Goal: Information Seeking & Learning: Learn about a topic

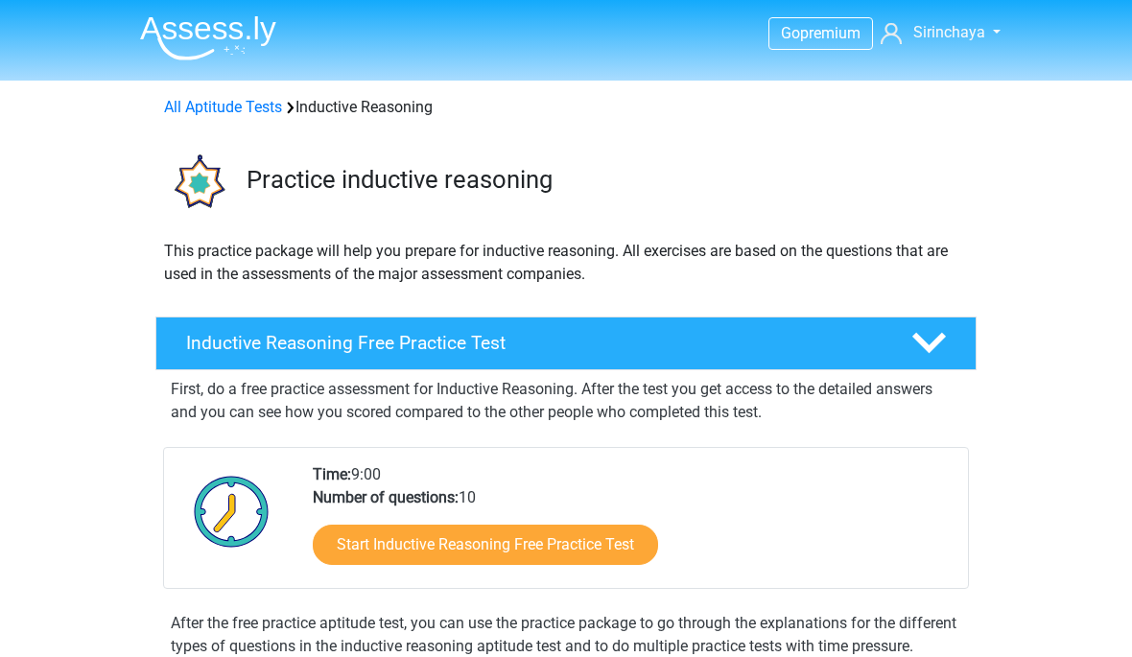
click at [239, 103] on link "All Aptitude Tests" at bounding box center [223, 107] width 118 height 18
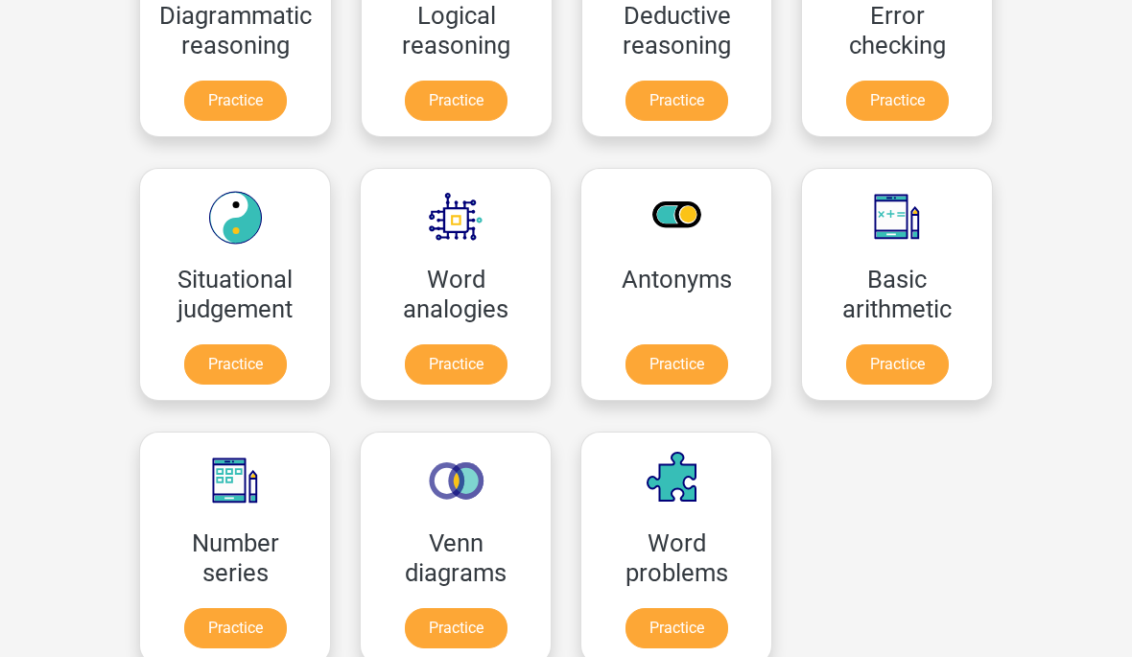
scroll to position [681, 0]
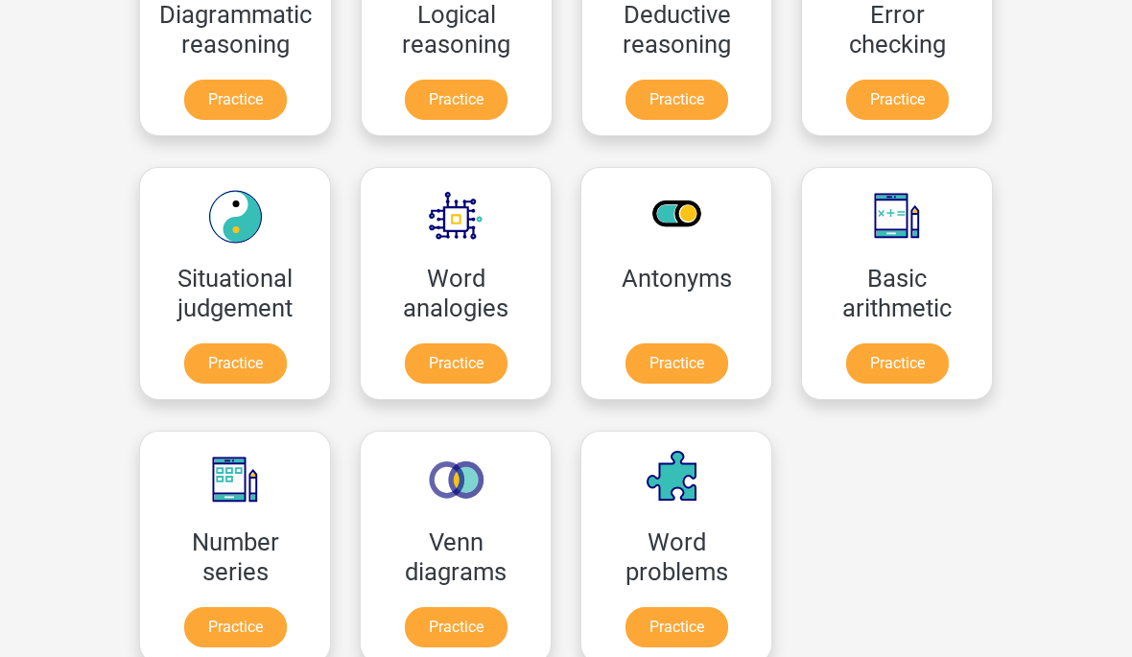
click at [478, 623] on link "Practice" at bounding box center [456, 627] width 103 height 40
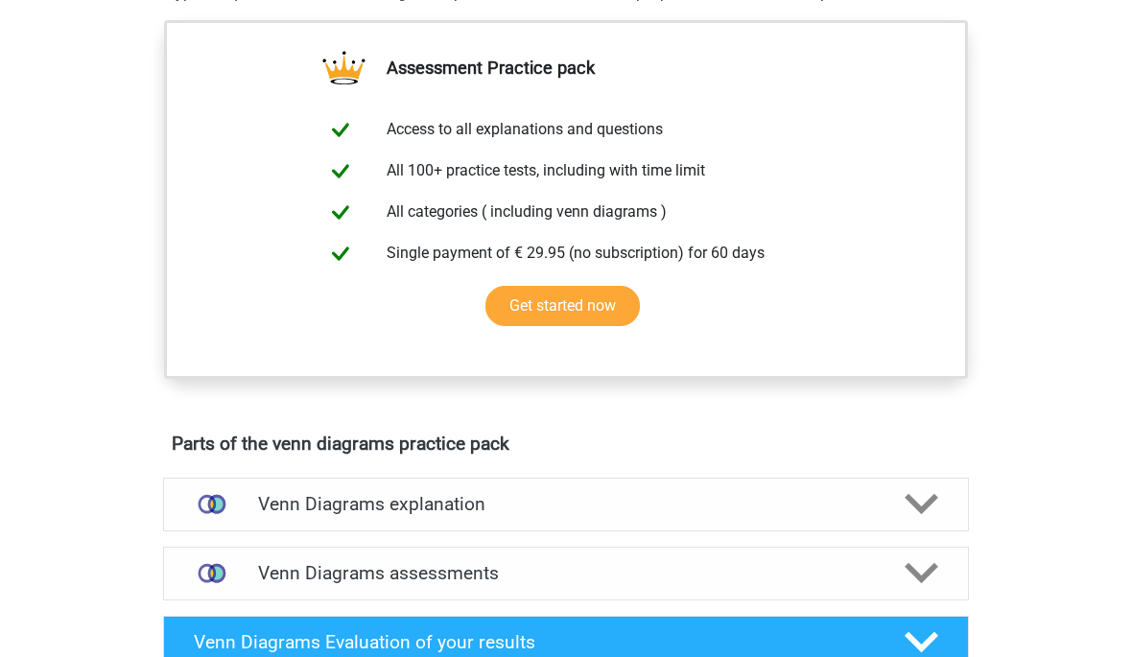
scroll to position [736, 0]
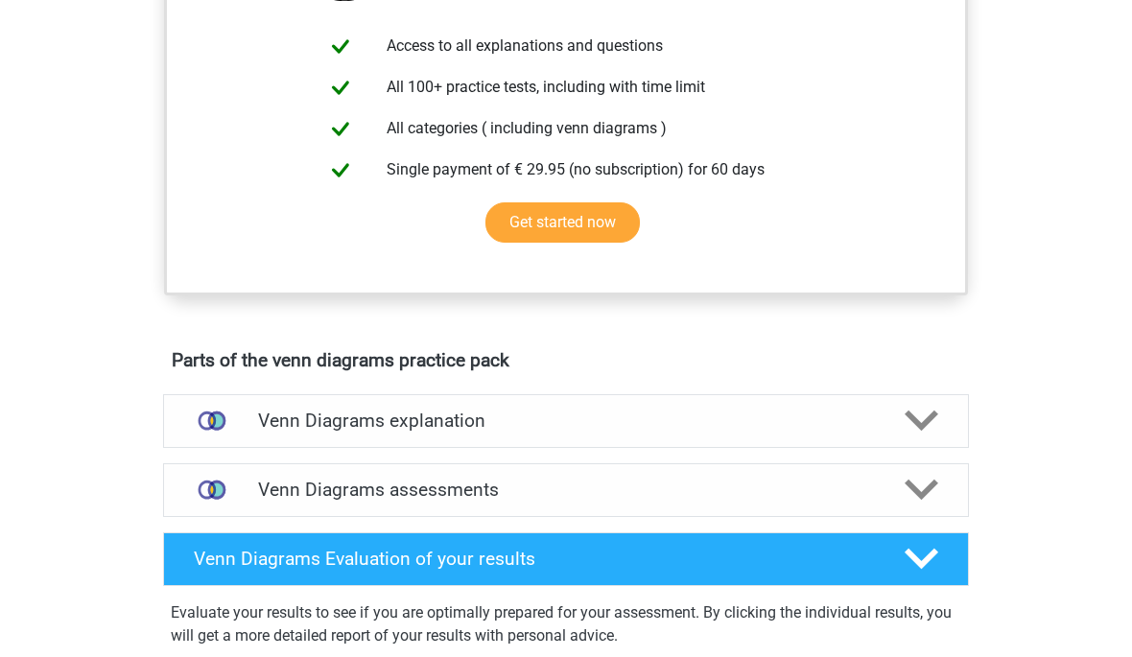
click at [438, 494] on h4 "Venn Diagrams assessments" at bounding box center [566, 490] width 616 height 22
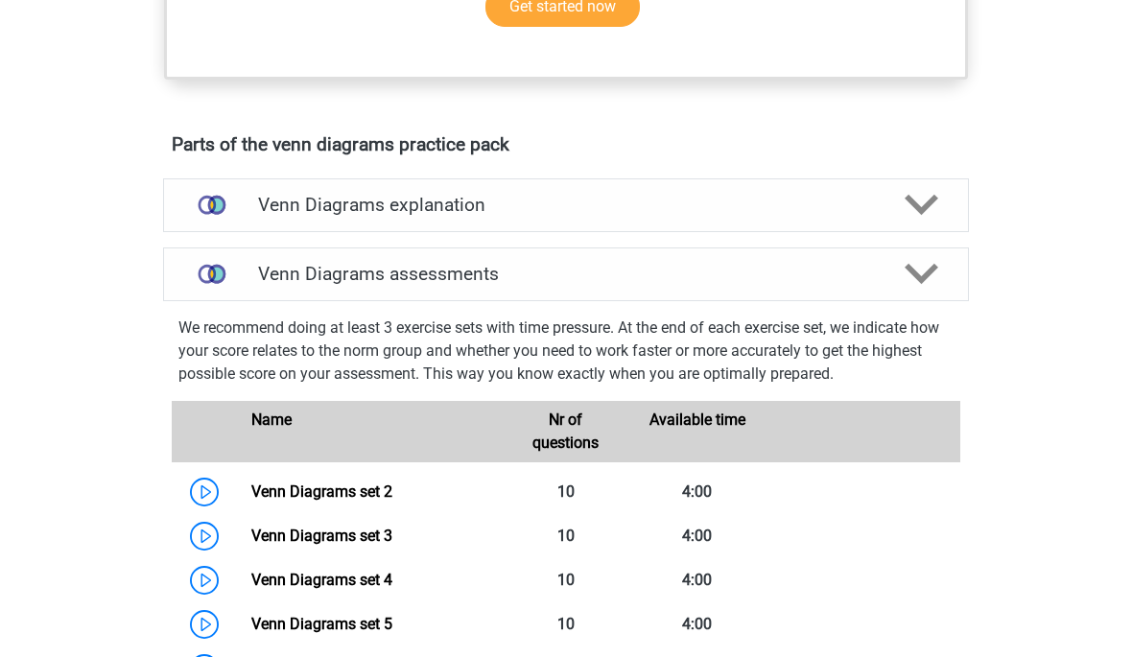
scroll to position [974, 0]
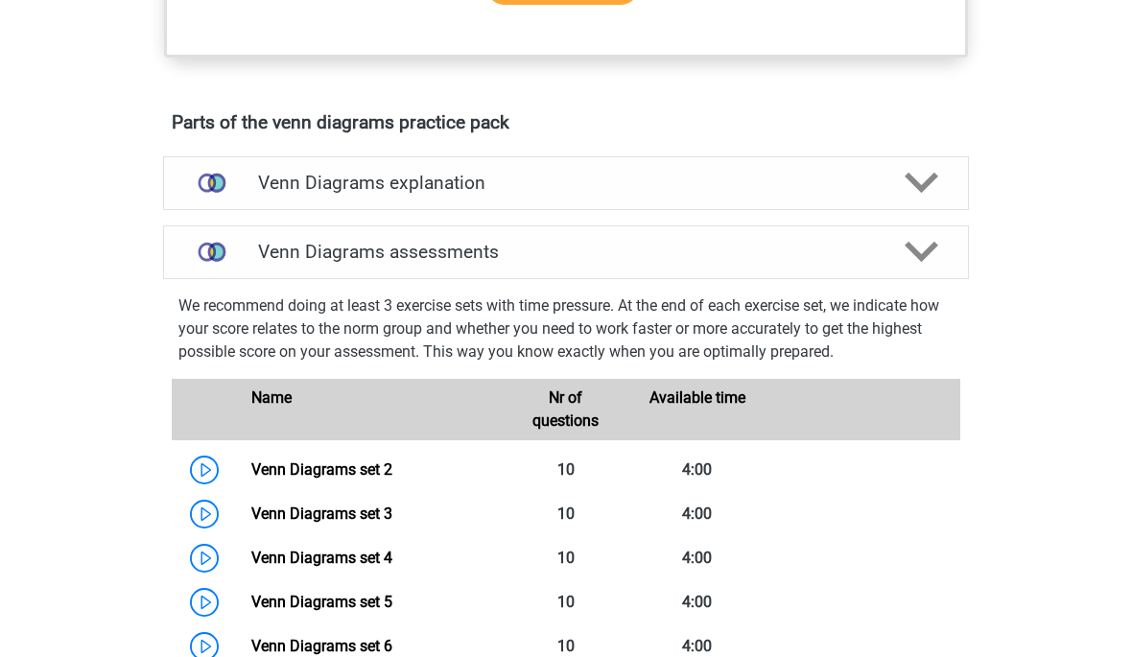
click at [380, 461] on link "Venn Diagrams set 2" at bounding box center [321, 470] width 141 height 18
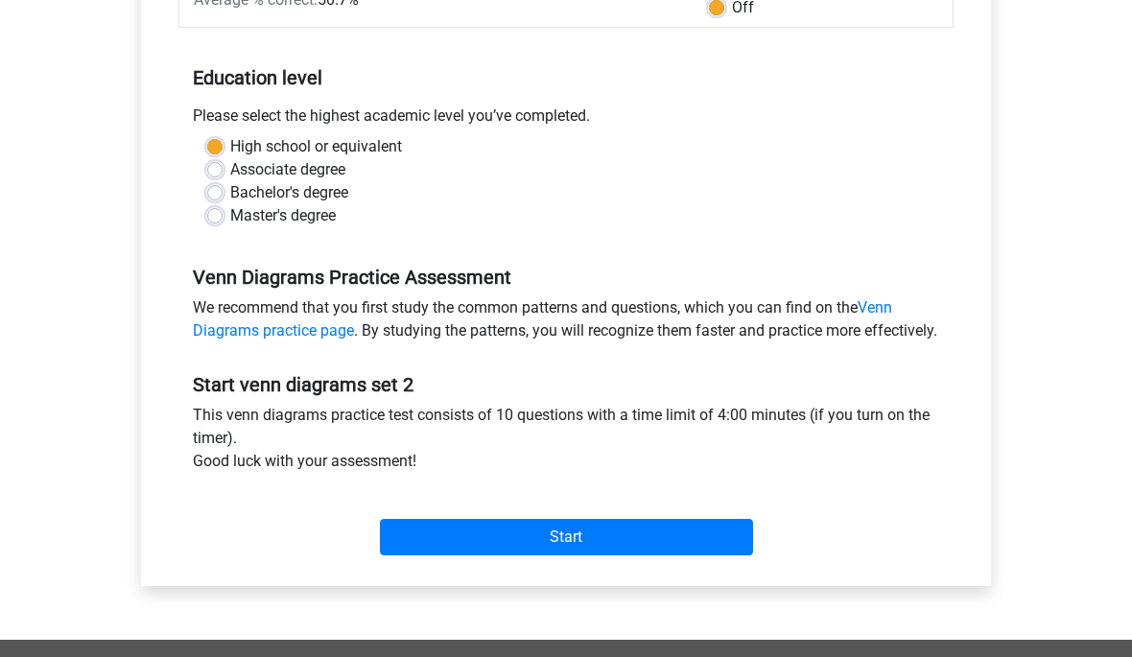
scroll to position [344, 0]
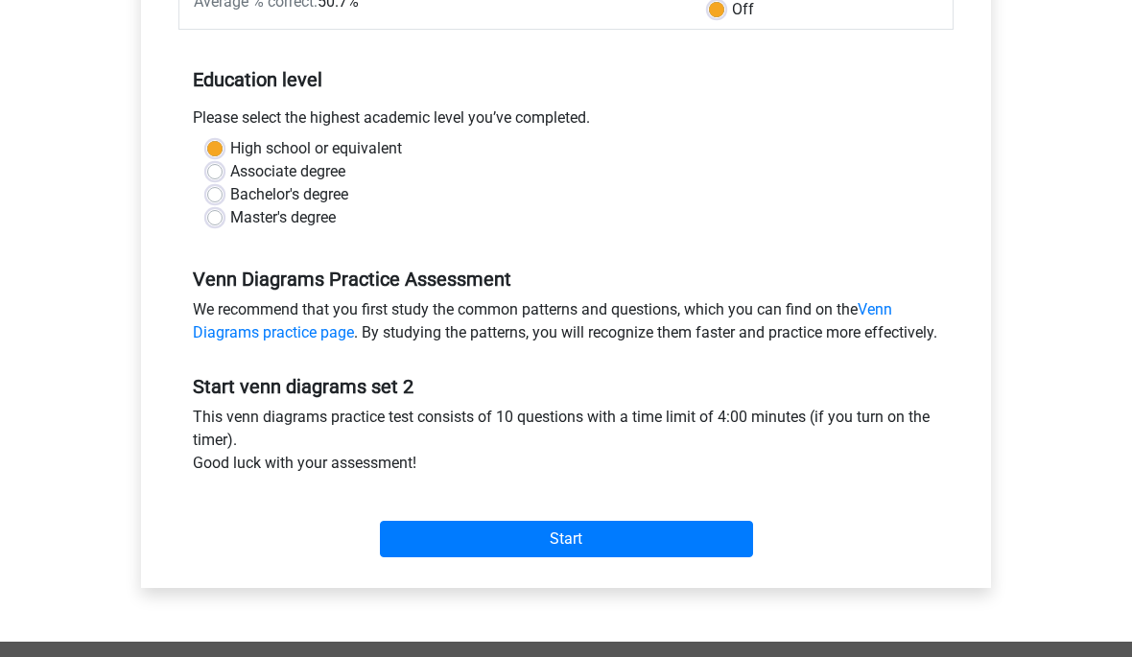
click at [727, 555] on input "Start" at bounding box center [566, 539] width 373 height 36
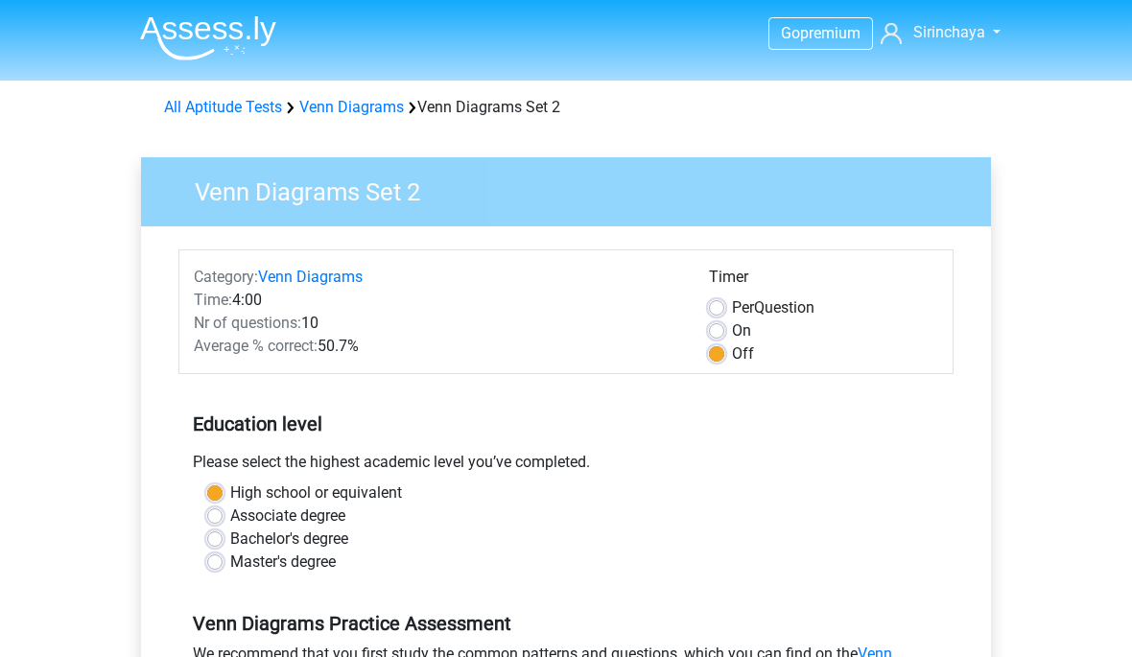
scroll to position [417, 0]
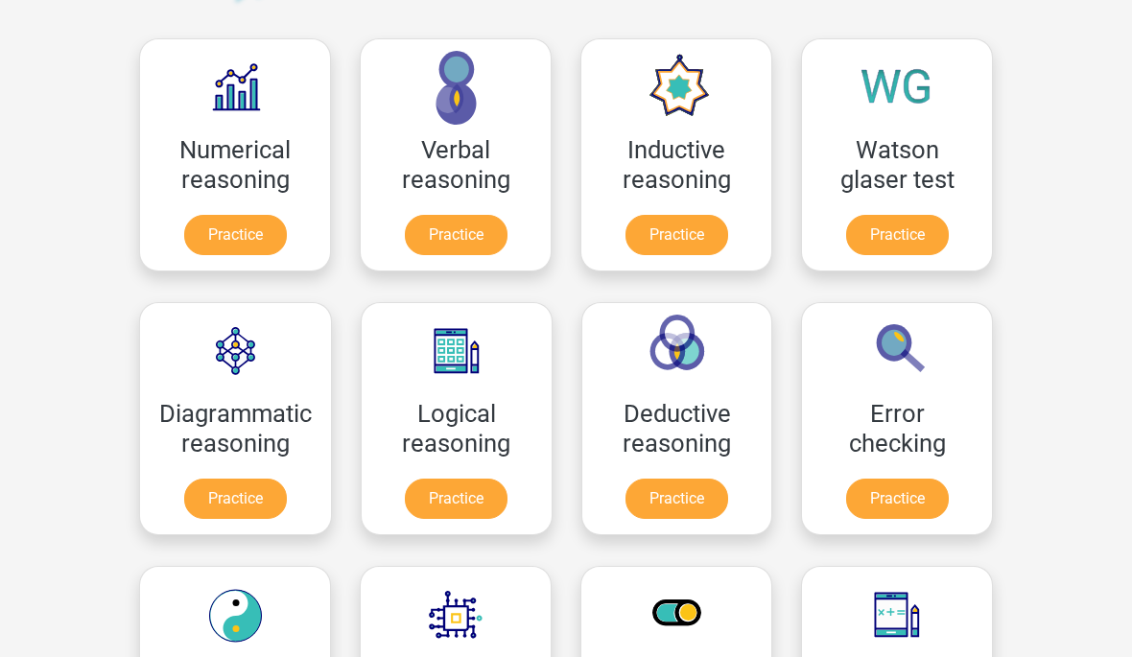
scroll to position [281, 0]
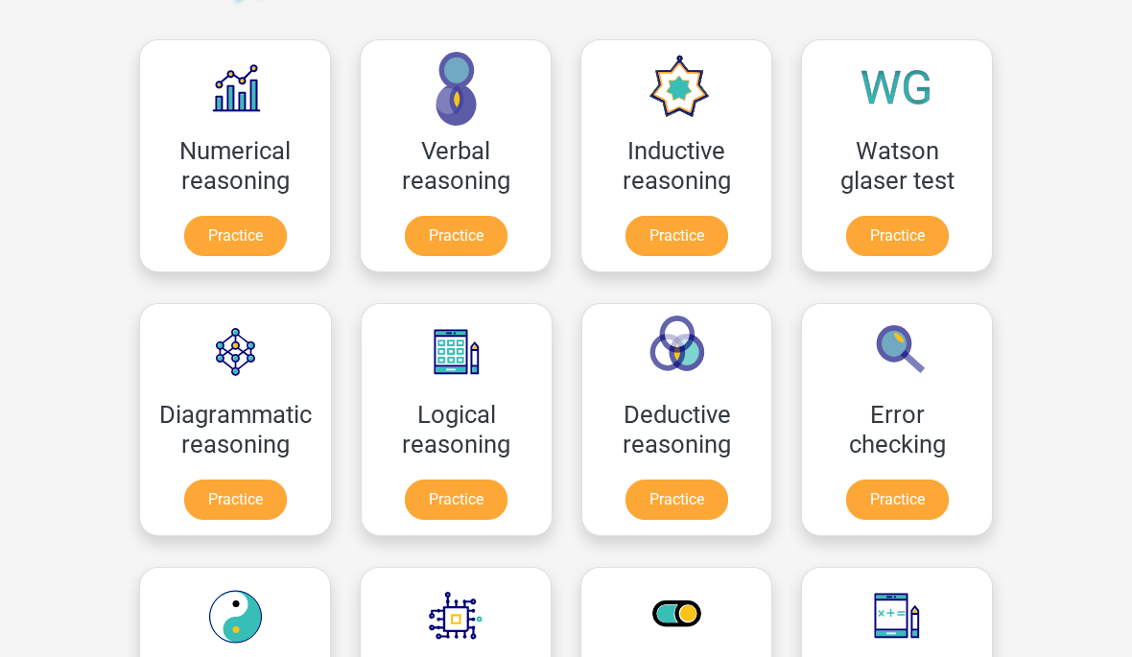
click at [461, 236] on link "Practice" at bounding box center [456, 236] width 103 height 40
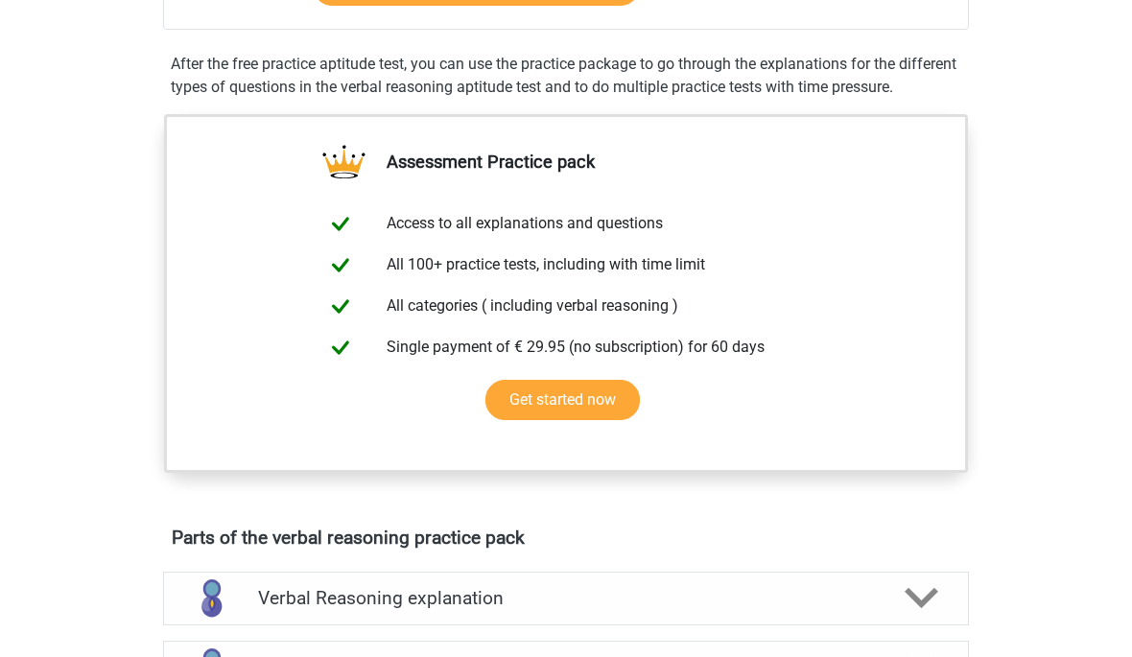
scroll to position [694, 0]
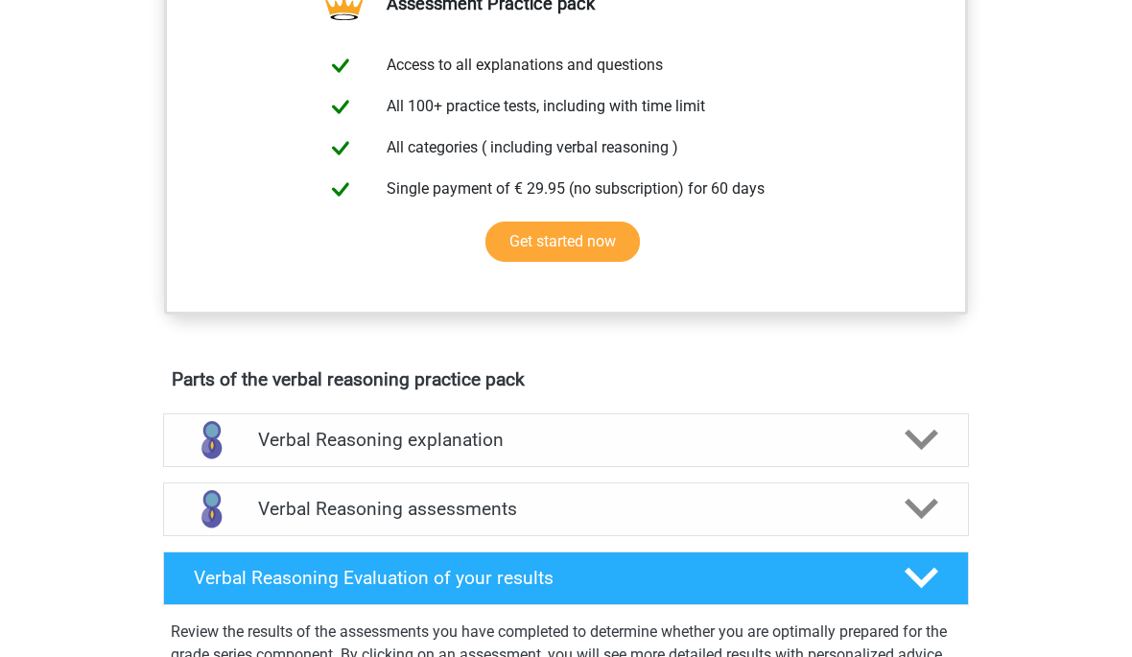
click at [697, 536] on div "Verbal Reasoning assessments" at bounding box center [566, 510] width 806 height 54
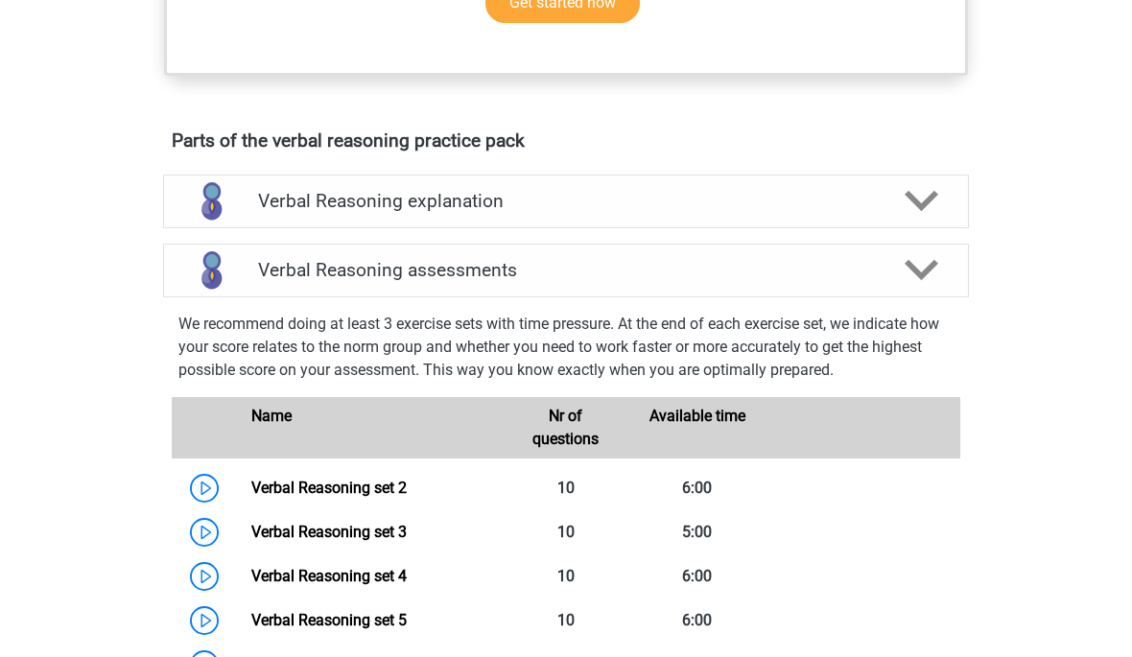
scroll to position [976, 0]
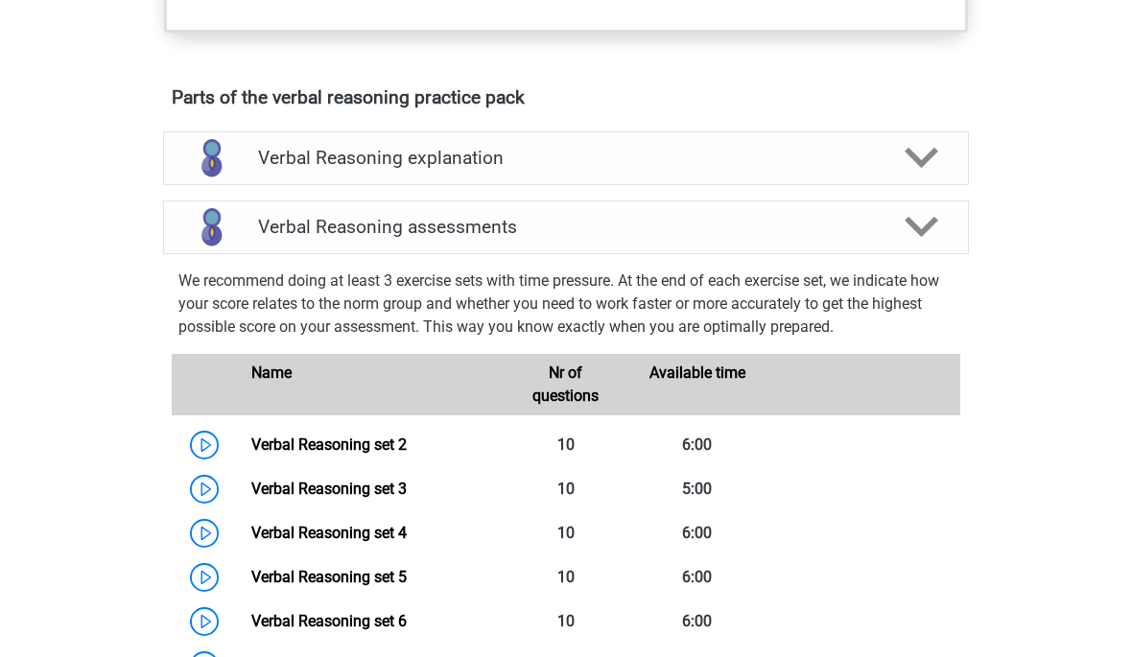
click at [407, 454] on link "Verbal Reasoning set 2" at bounding box center [328, 445] width 155 height 18
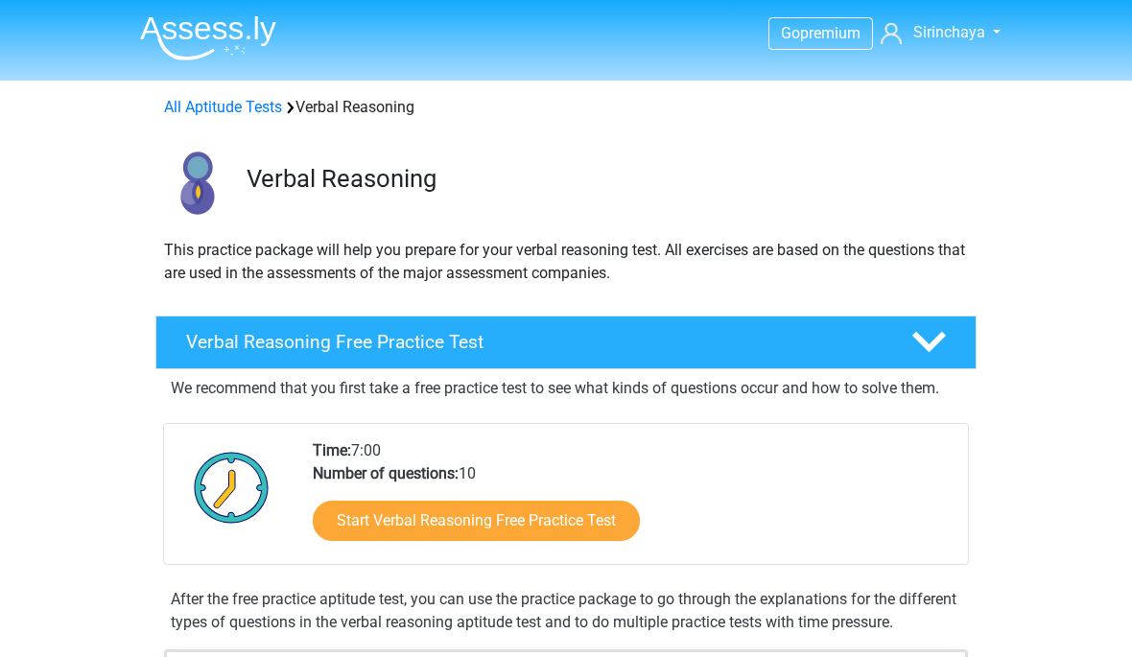
scroll to position [1048, 0]
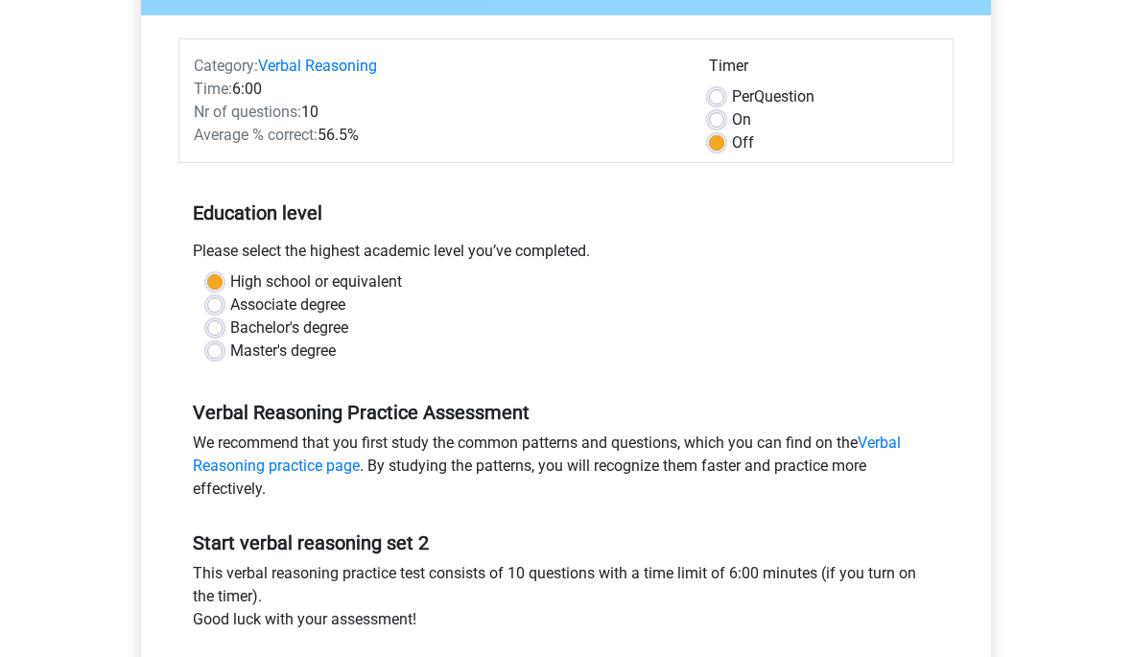
scroll to position [211, 0]
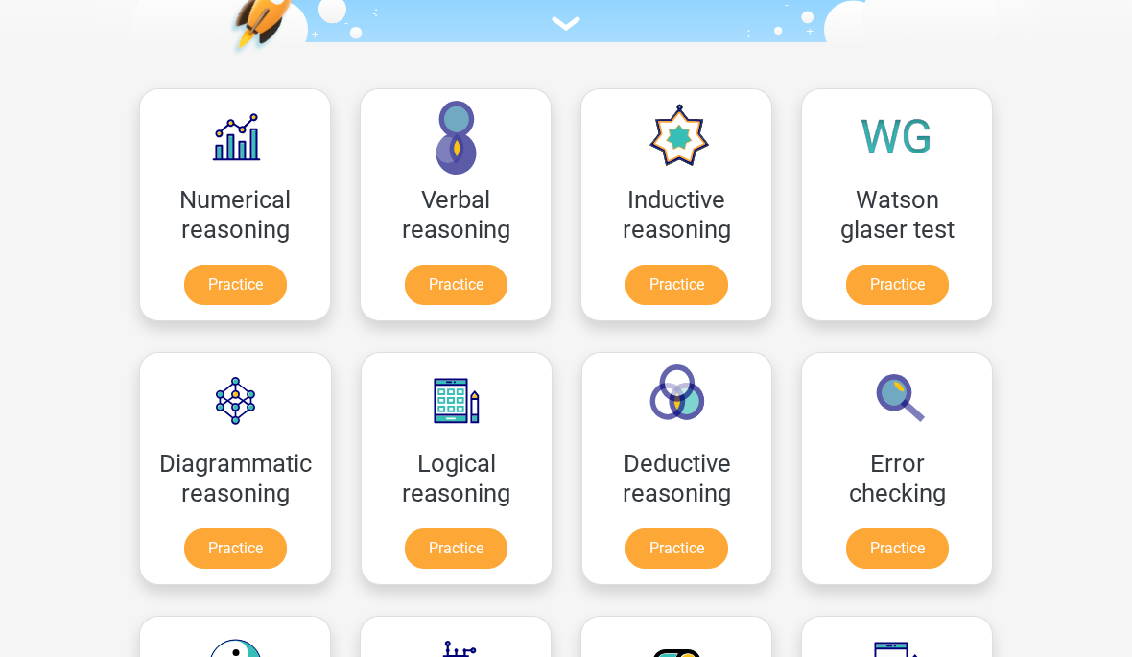
scroll to position [231, 0]
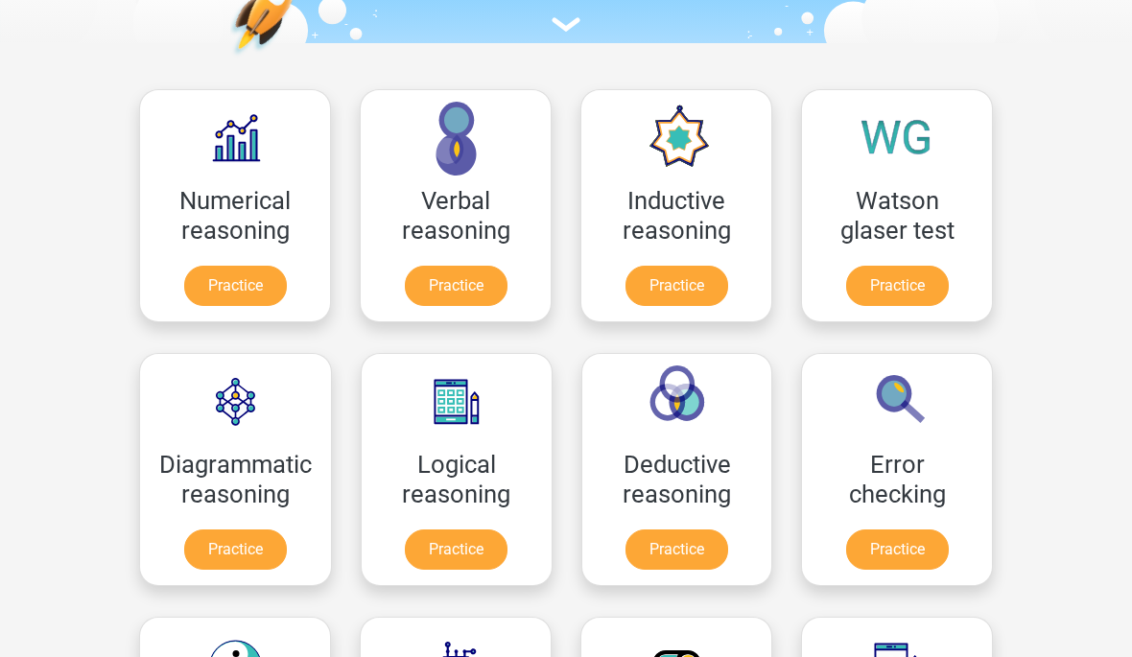
click at [692, 548] on link "Practice" at bounding box center [677, 550] width 103 height 40
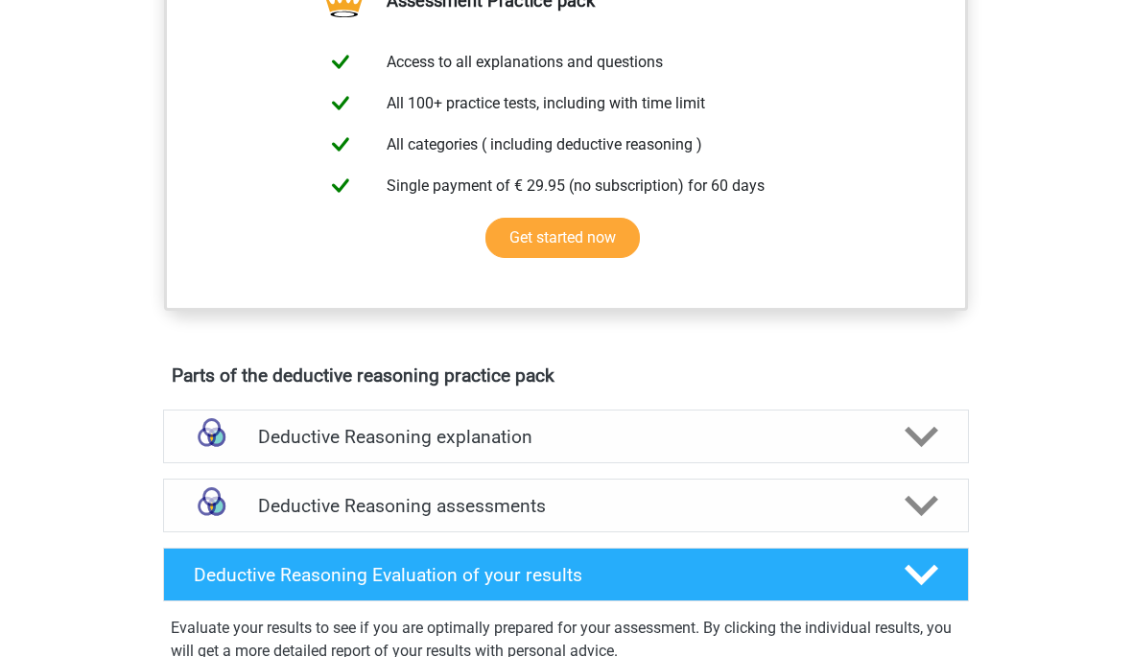
scroll to position [859, 0]
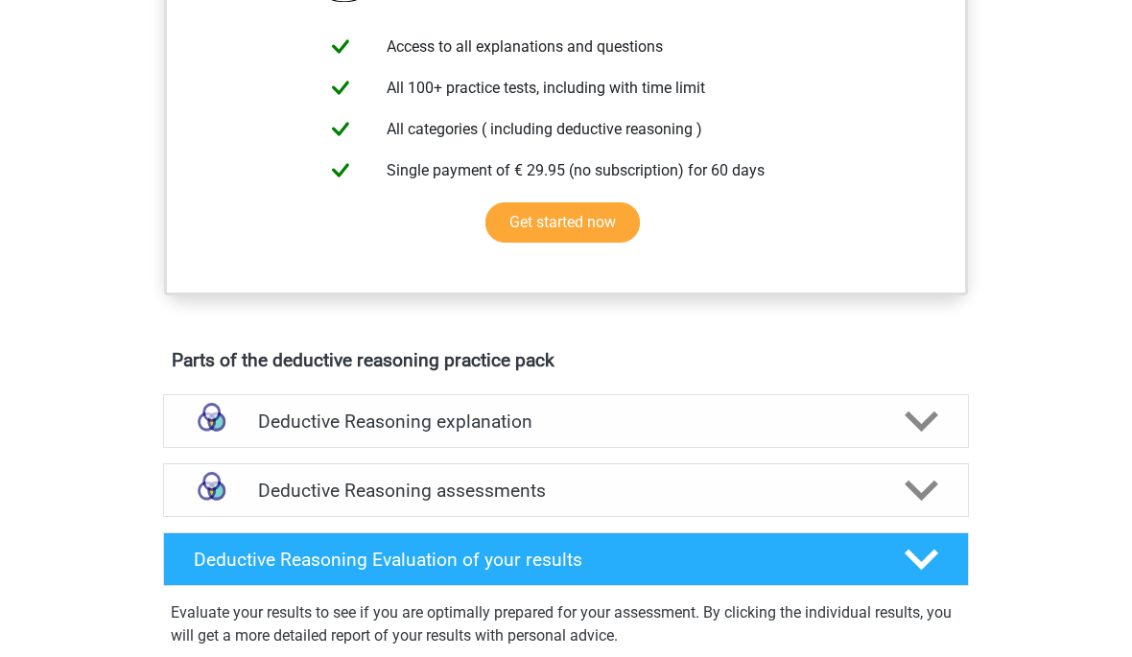
click at [498, 502] on h4 "Deductive Reasoning assessments" at bounding box center [566, 491] width 616 height 22
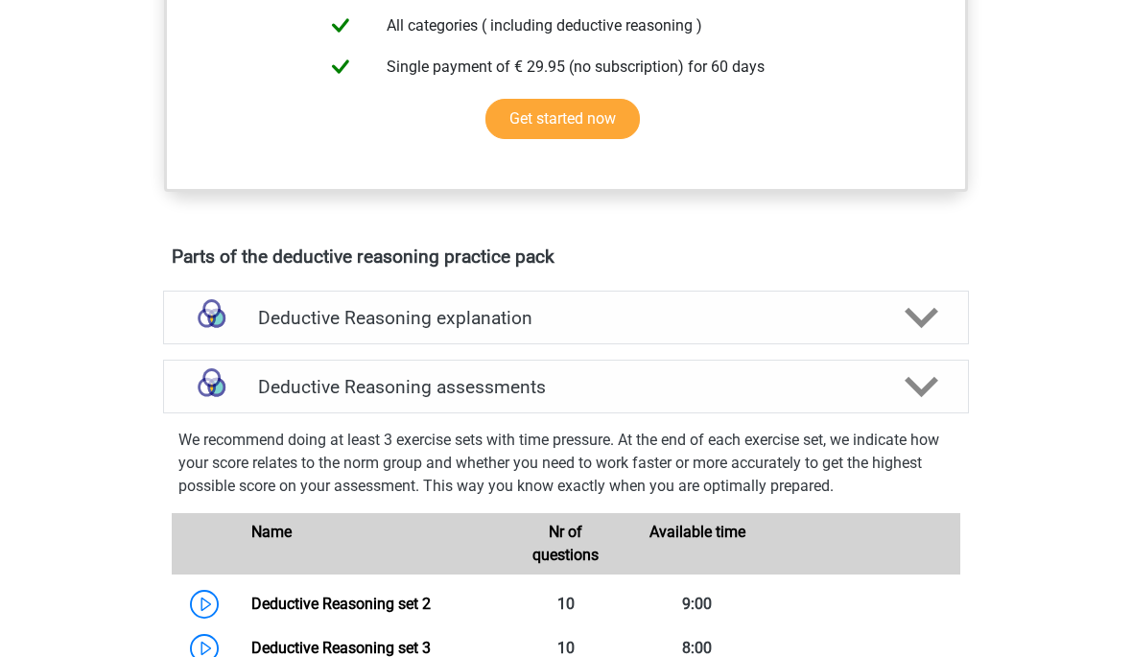
scroll to position [1172, 0]
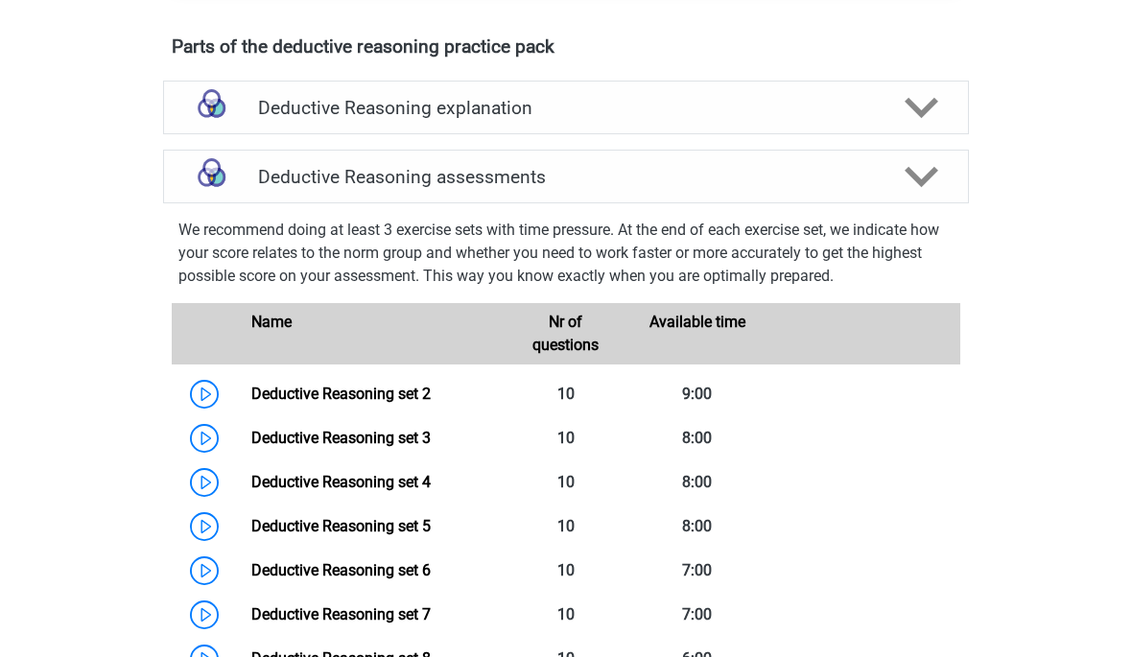
click at [406, 403] on link "Deductive Reasoning set 2" at bounding box center [340, 394] width 179 height 18
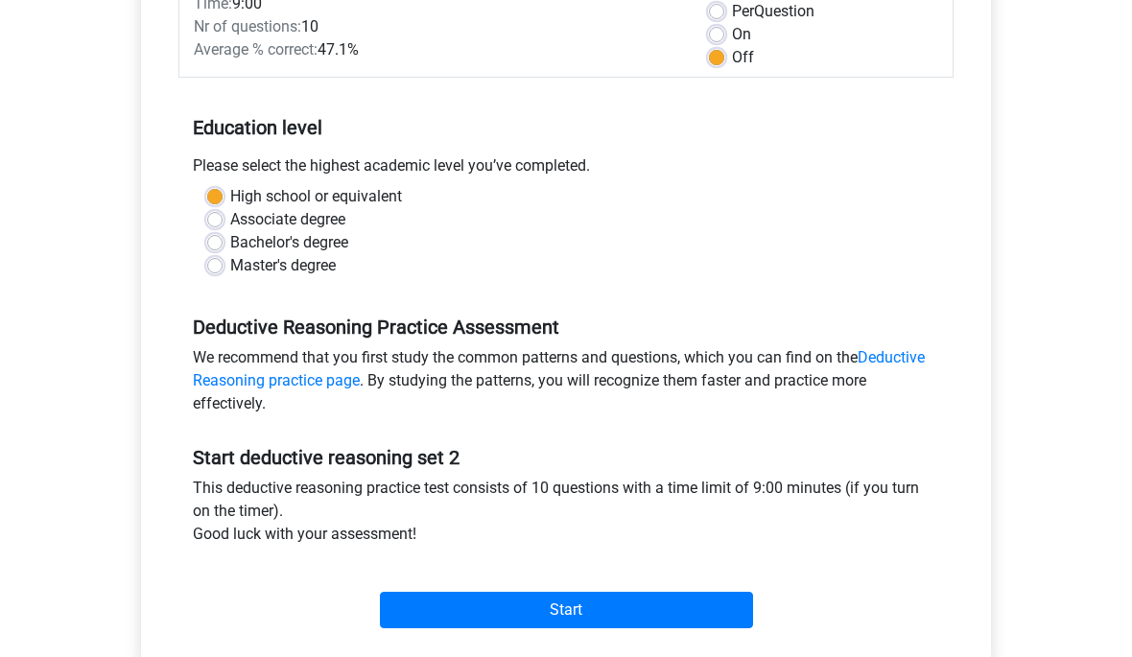
scroll to position [315, 0]
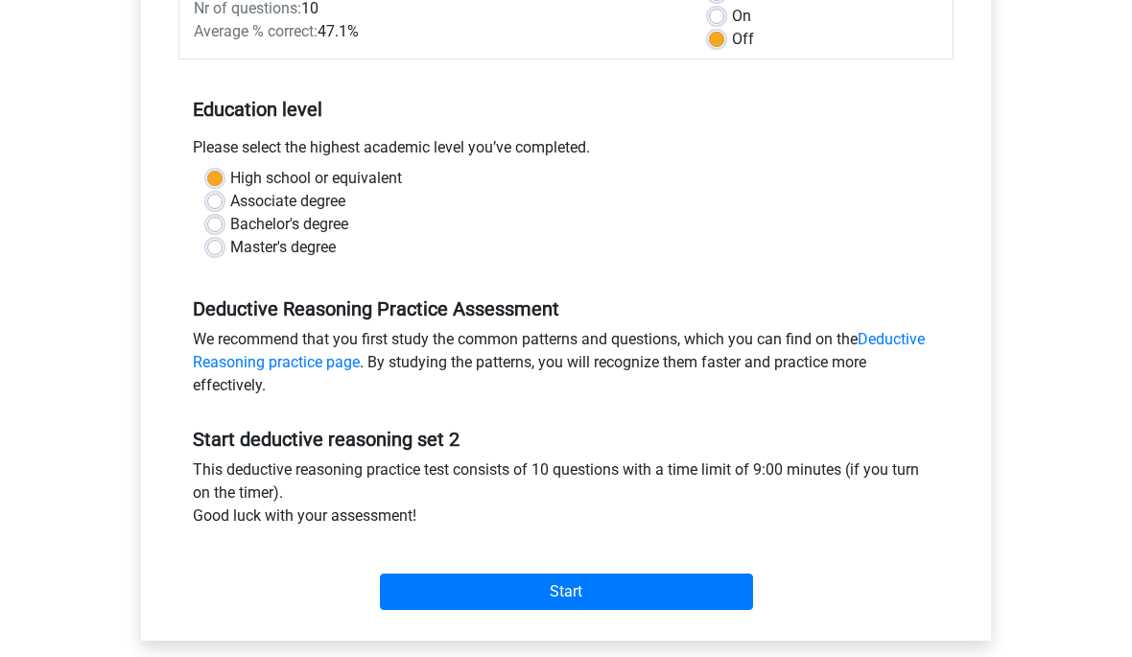
click at [686, 594] on input "Start" at bounding box center [566, 592] width 373 height 36
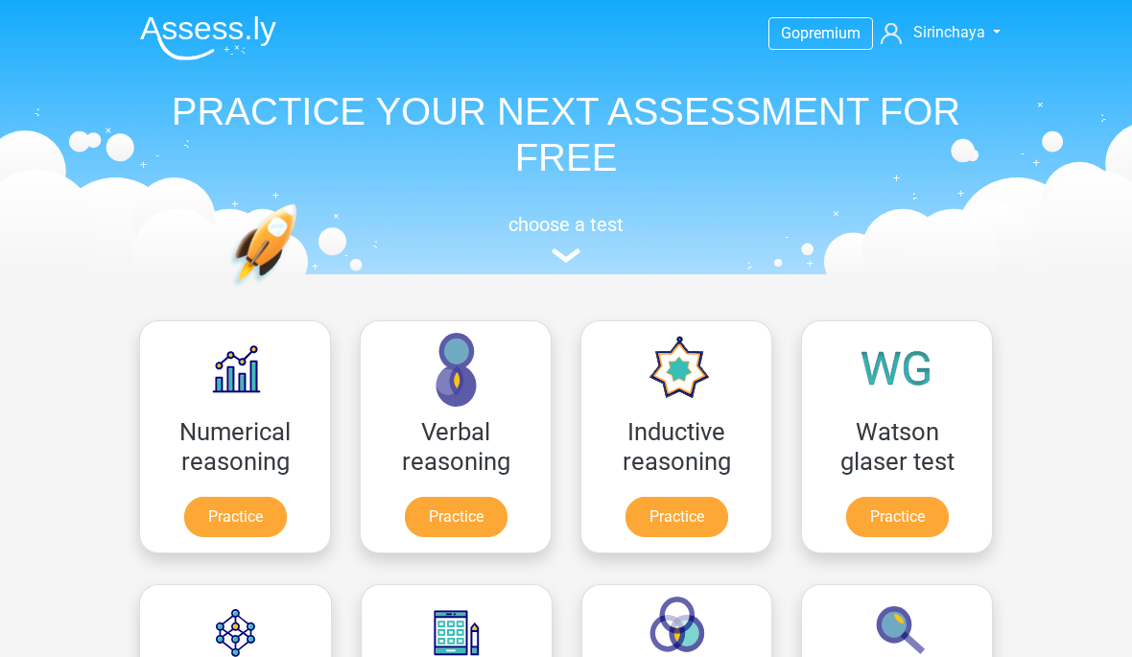
scroll to position [231, 0]
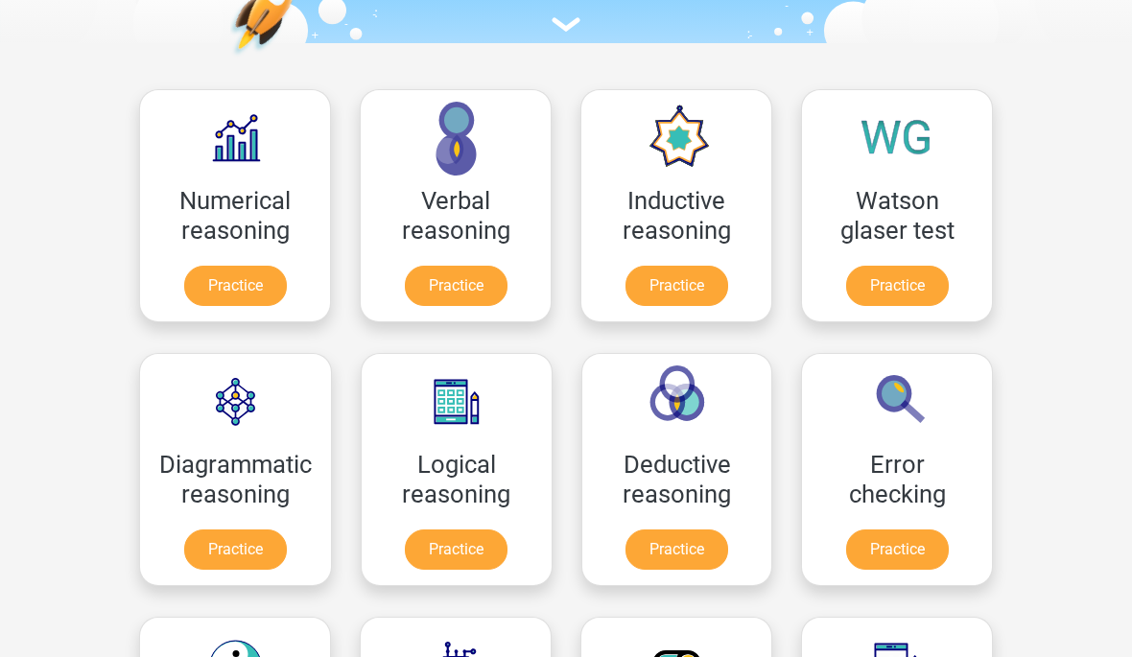
click at [711, 266] on link "Practice" at bounding box center [677, 286] width 103 height 40
click at [697, 269] on link "Practice" at bounding box center [677, 286] width 103 height 40
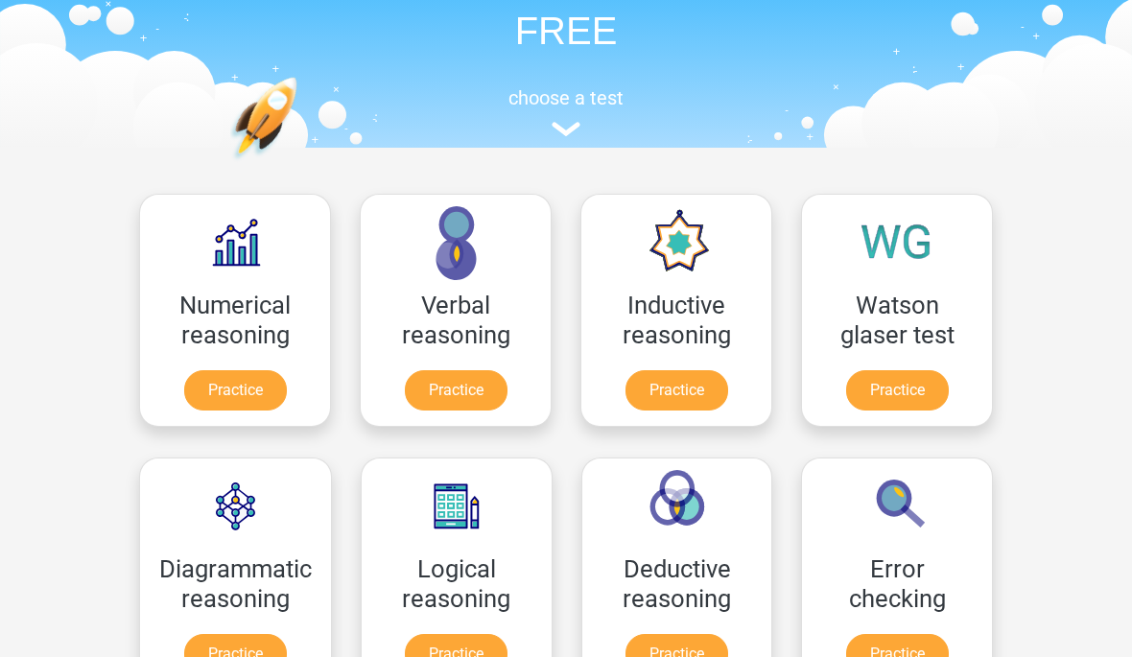
scroll to position [0, 0]
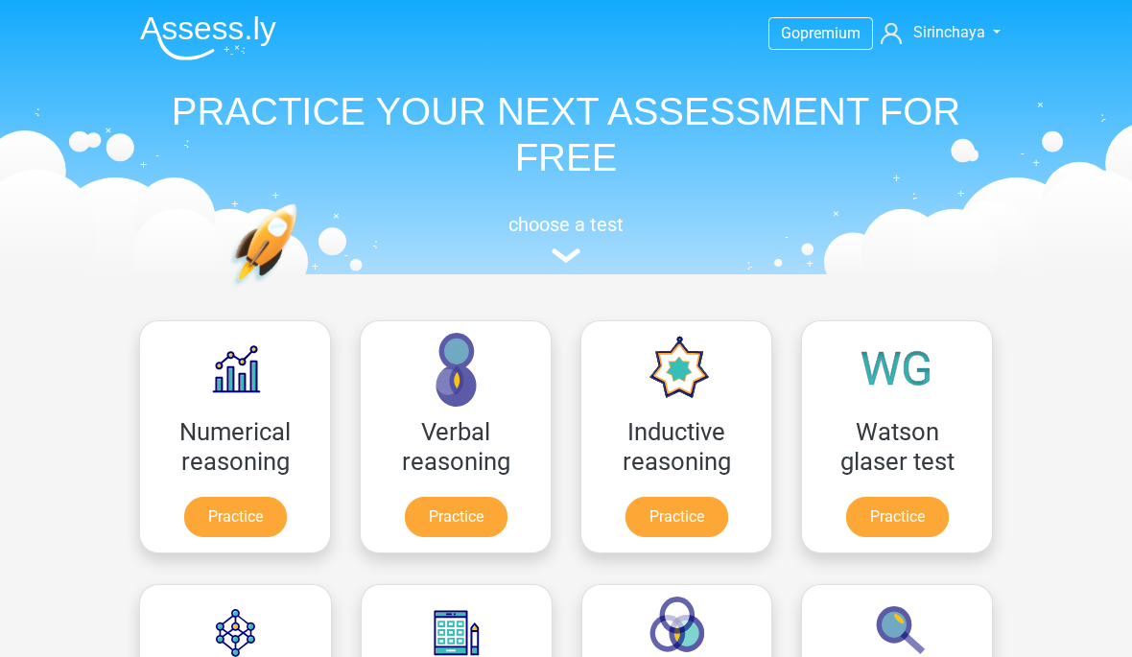
click at [698, 513] on link "Practice" at bounding box center [677, 517] width 103 height 40
click at [213, 501] on link "Practice" at bounding box center [235, 517] width 103 height 40
click at [664, 505] on link "Practice" at bounding box center [677, 517] width 103 height 40
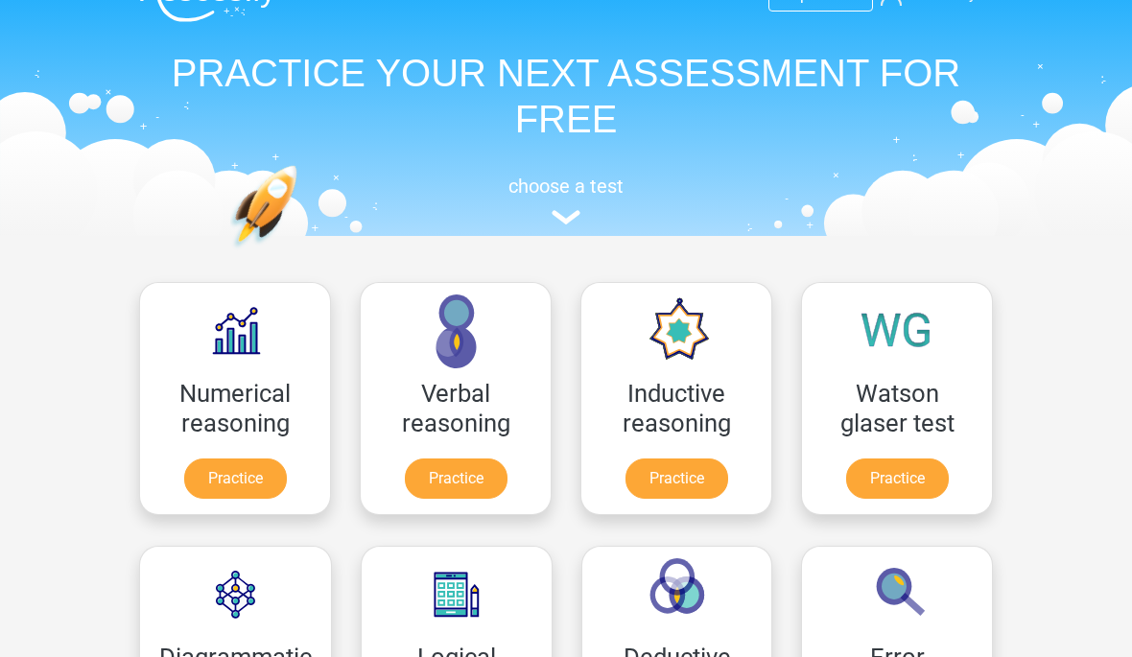
scroll to position [178, 0]
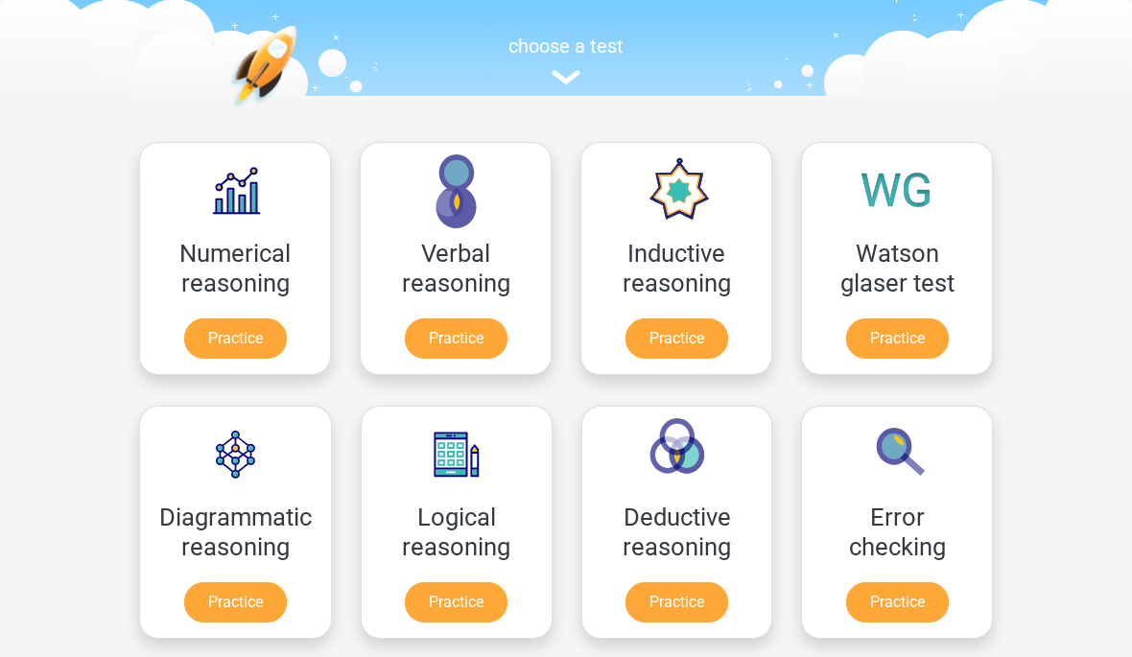
click at [455, 591] on link "Practice" at bounding box center [456, 602] width 103 height 40
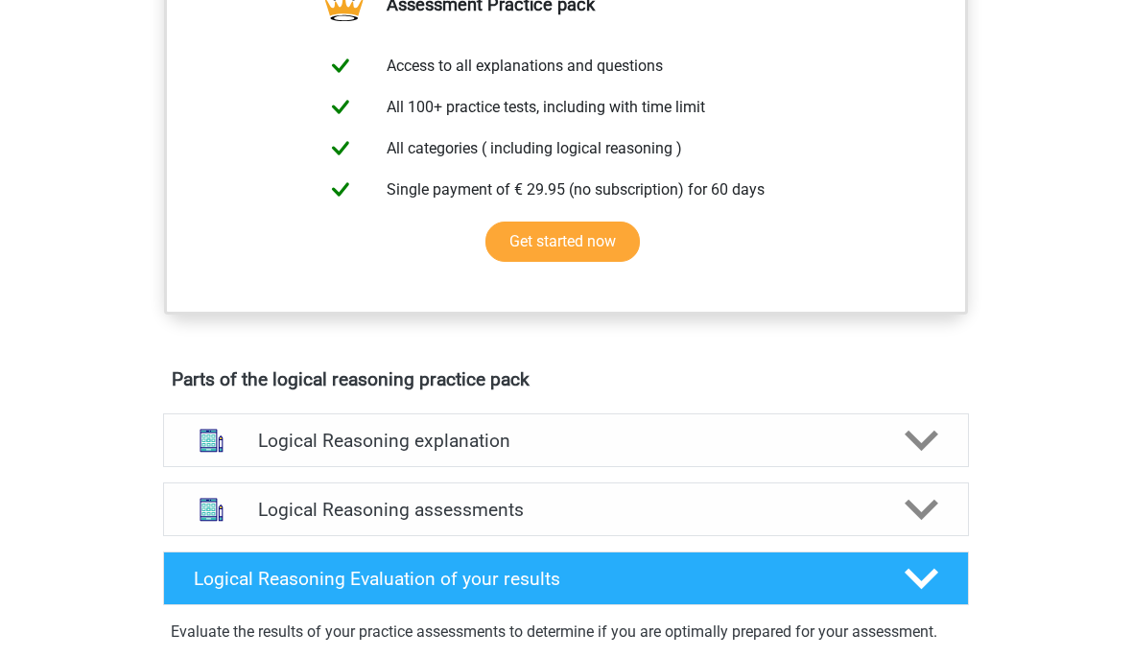
scroll to position [758, 0]
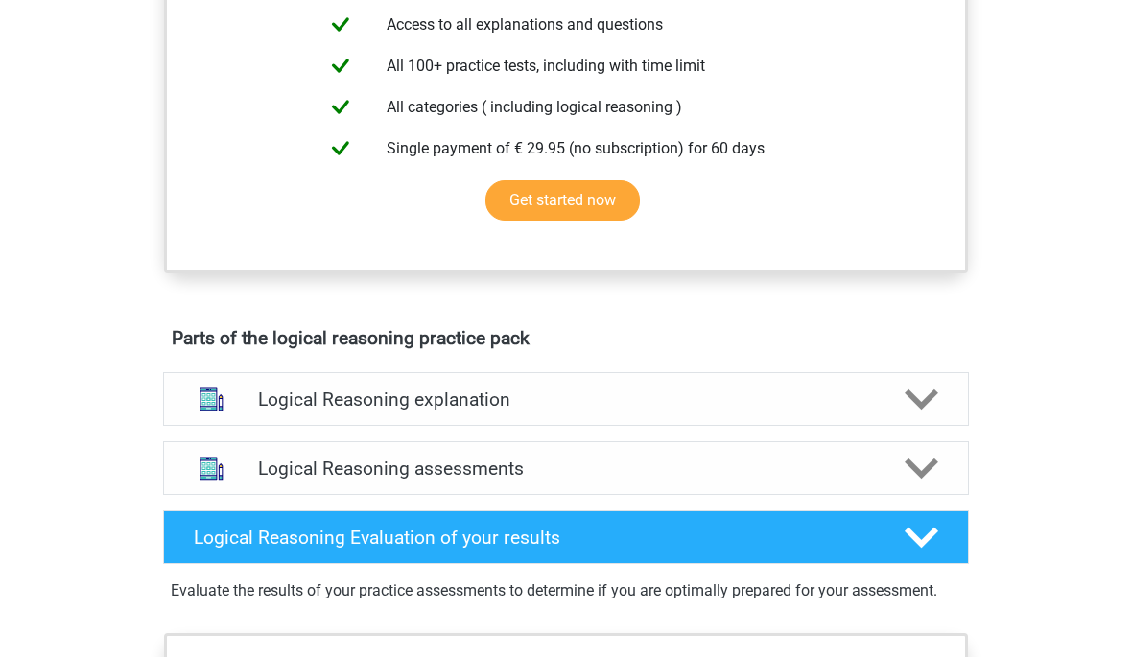
click at [320, 476] on div "Logical Reasoning assessments" at bounding box center [566, 468] width 806 height 54
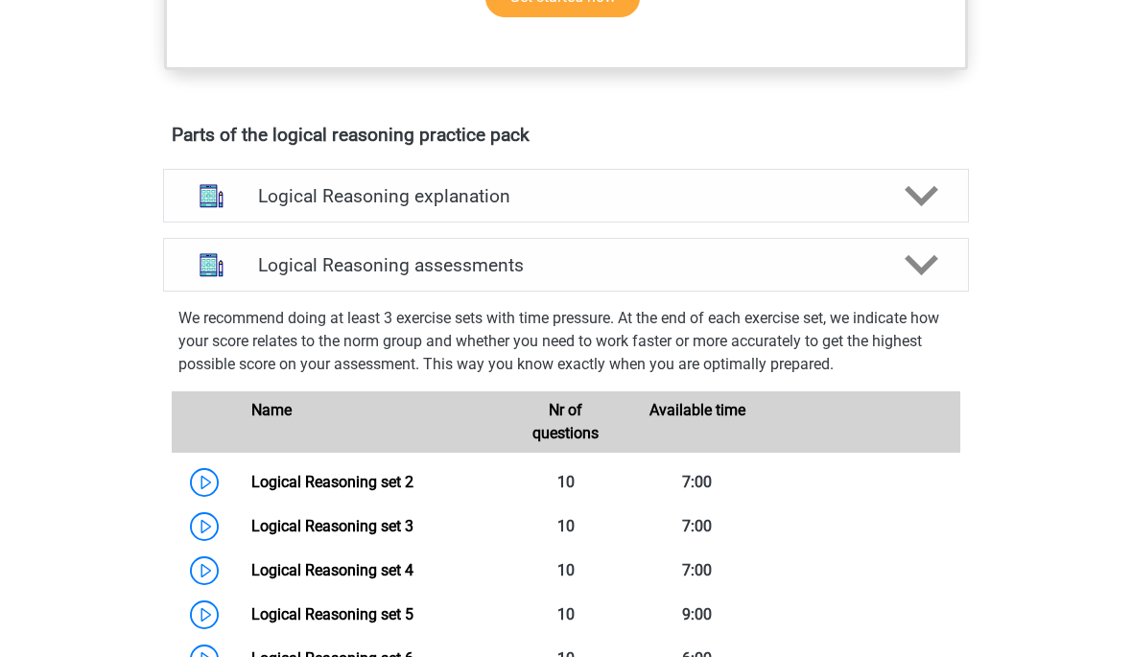
scroll to position [1103, 0]
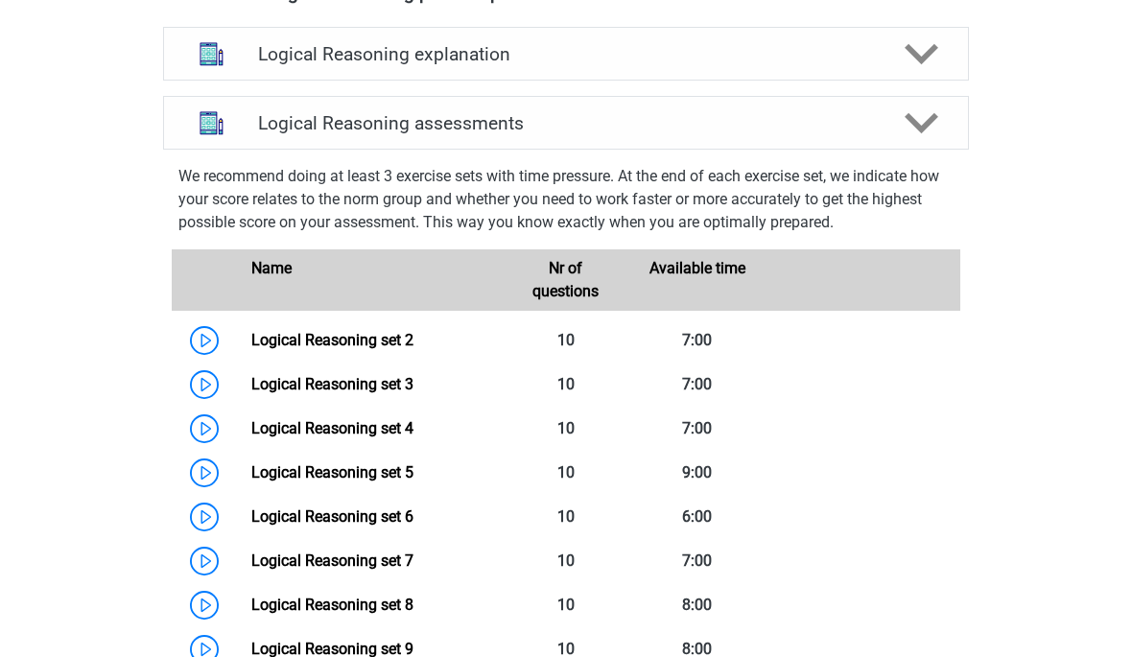
click at [290, 349] on link "Logical Reasoning set 2" at bounding box center [332, 340] width 162 height 18
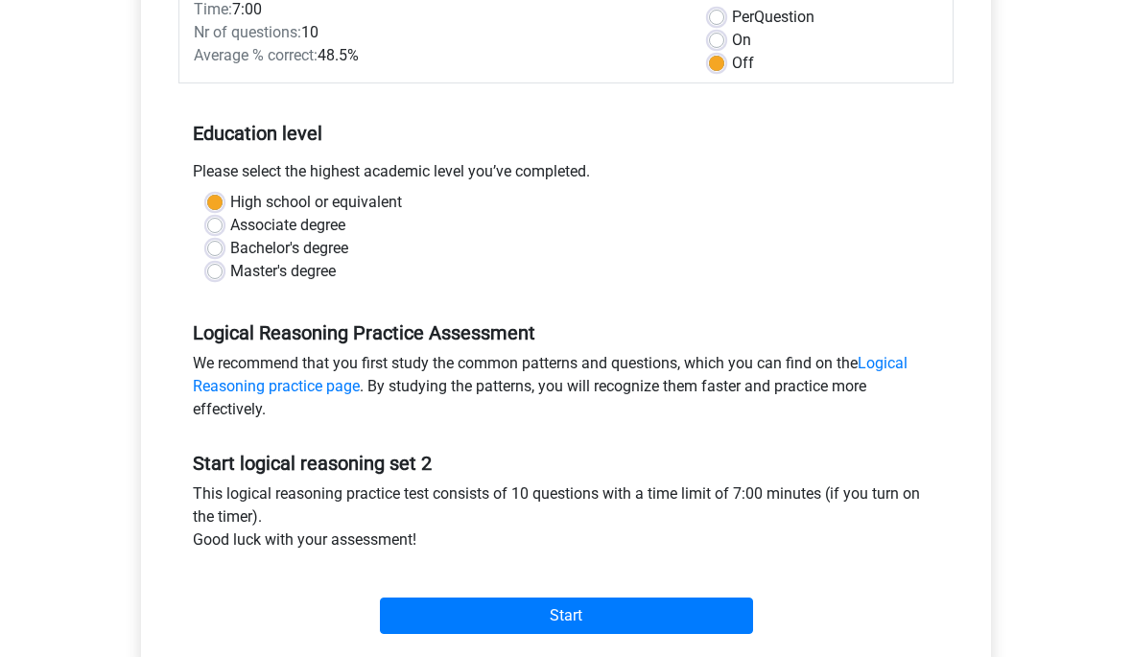
scroll to position [288, 0]
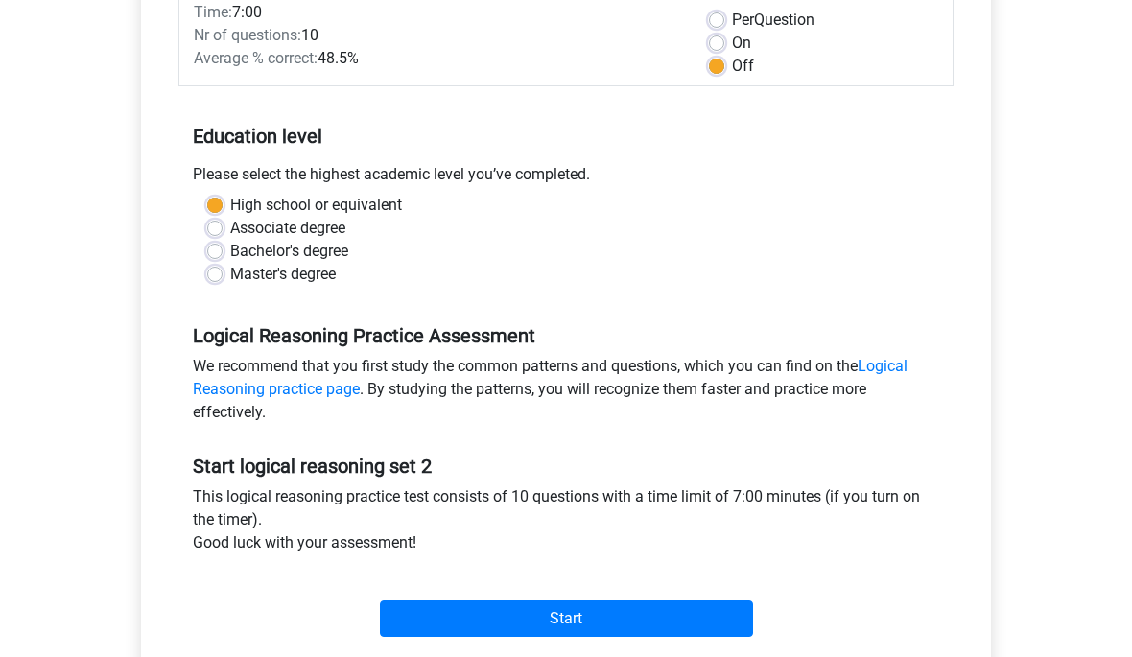
click at [418, 620] on input "Start" at bounding box center [566, 619] width 373 height 36
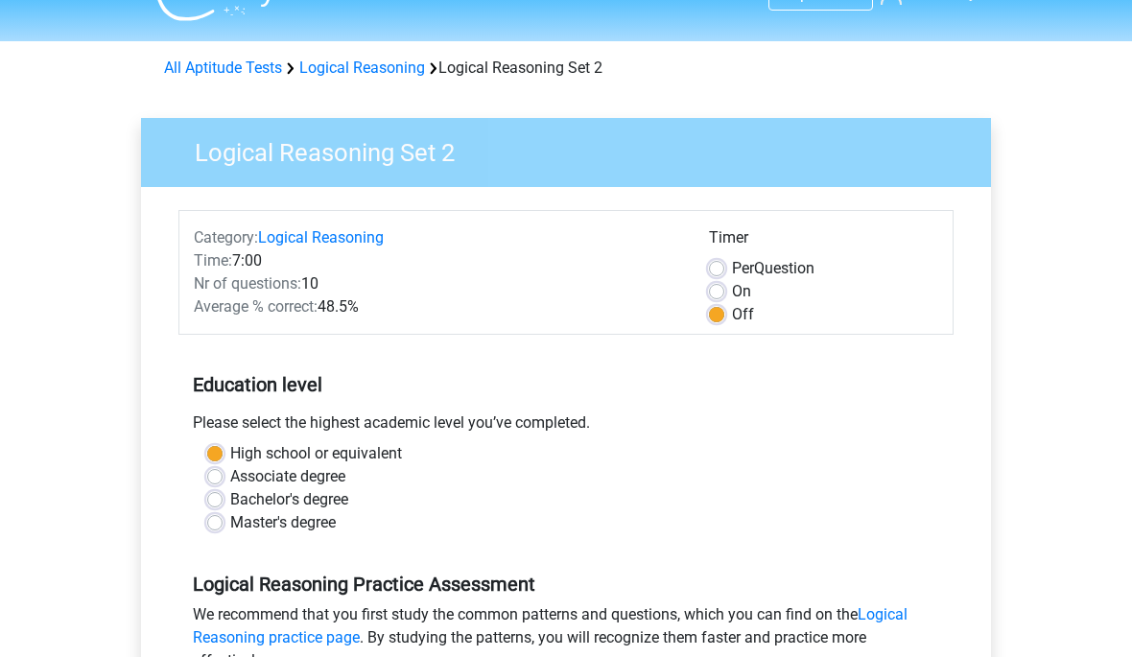
scroll to position [38, 0]
click at [732, 294] on label "On" at bounding box center [741, 292] width 19 height 23
click at [717, 294] on input "On" at bounding box center [716, 290] width 15 height 19
radio input "true"
click at [732, 309] on label "Off" at bounding box center [743, 315] width 22 height 23
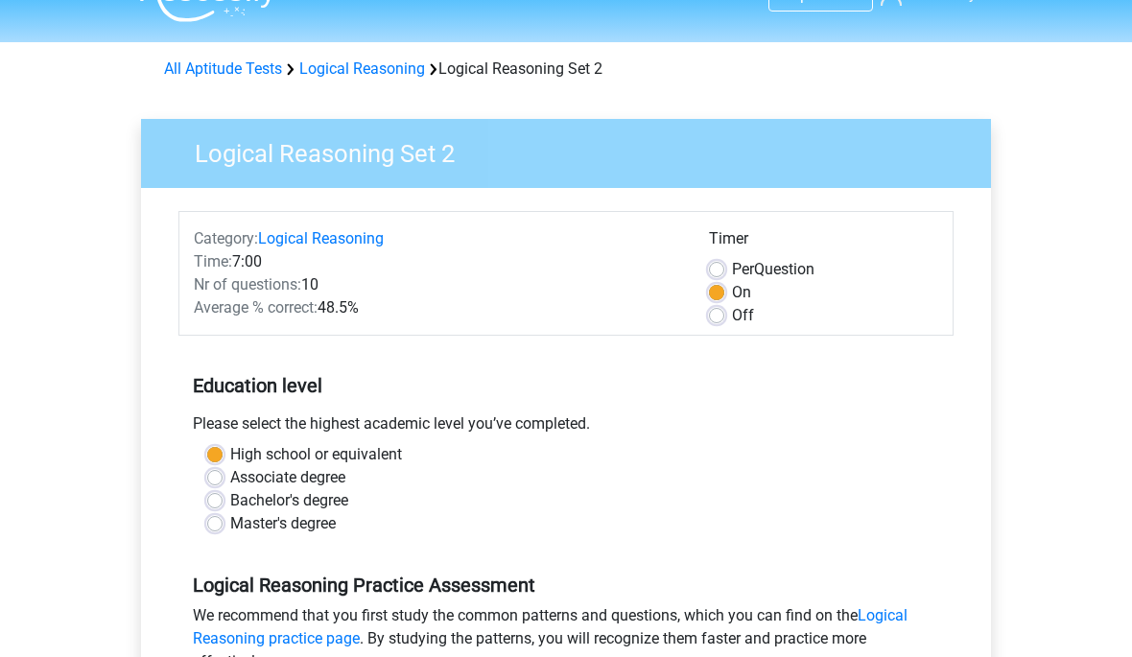
click at [718, 309] on input "Off" at bounding box center [716, 313] width 15 height 19
radio input "true"
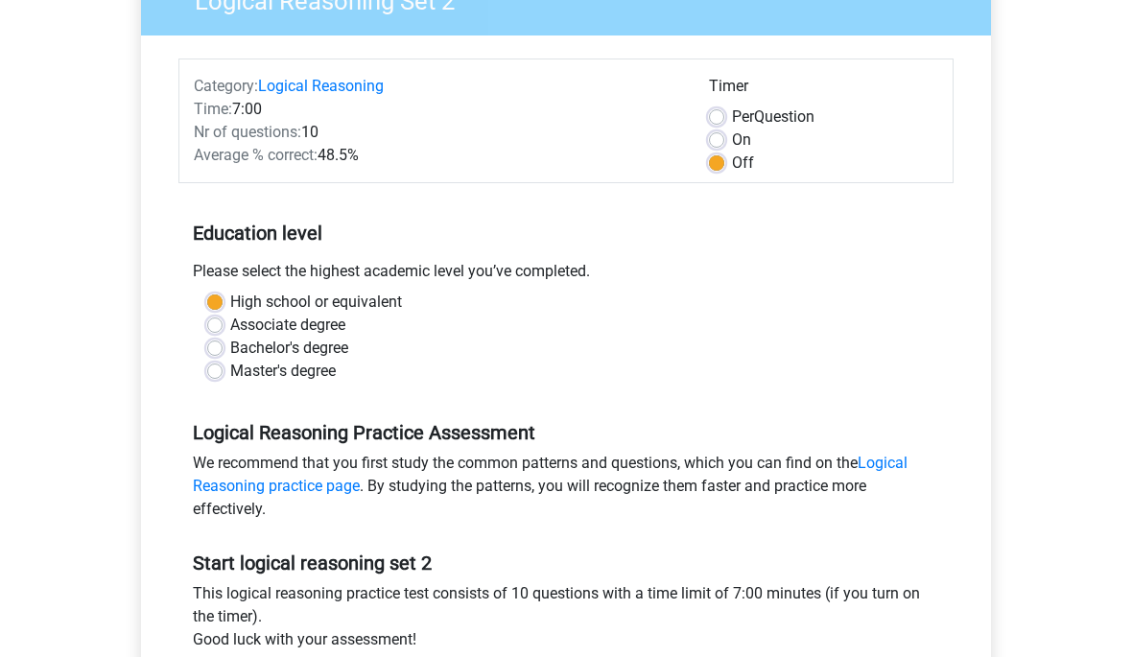
scroll to position [367, 0]
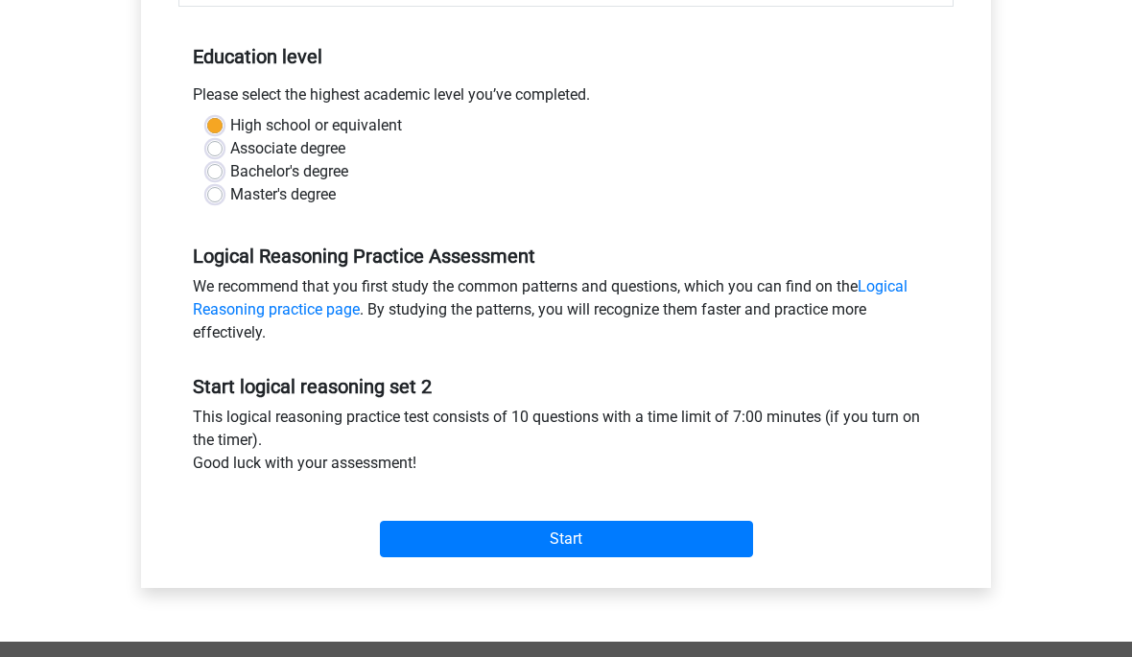
click at [655, 543] on input "Start" at bounding box center [566, 539] width 373 height 36
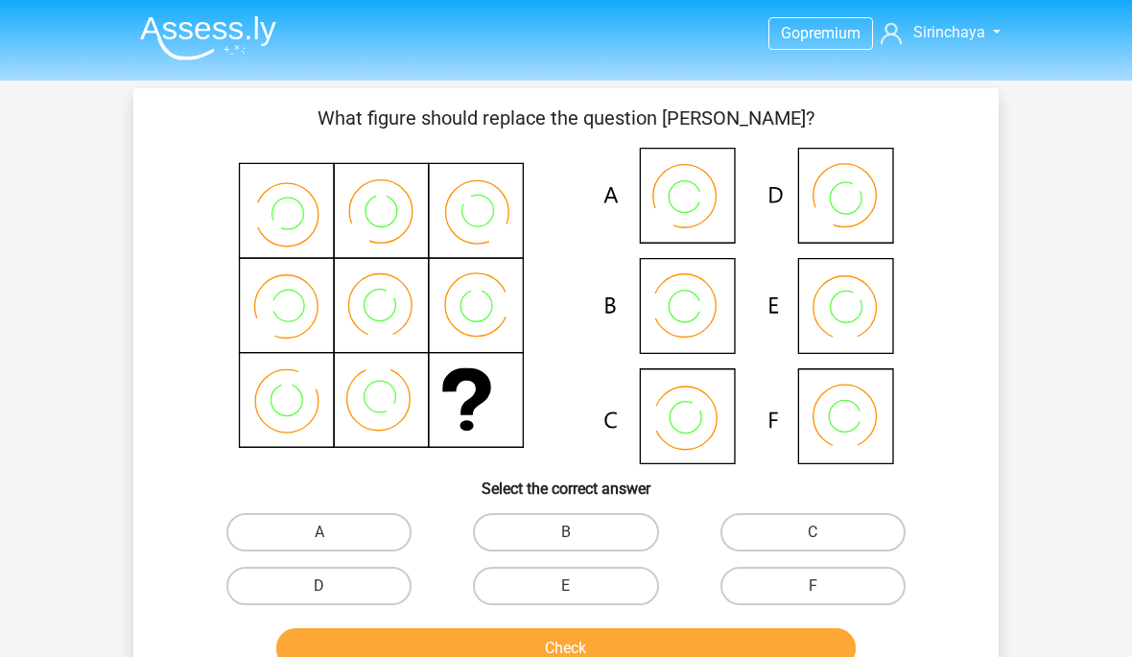
click at [839, 539] on label "C" at bounding box center [813, 532] width 185 height 38
click at [825, 539] on input "C" at bounding box center [819, 538] width 12 height 12
radio input "true"
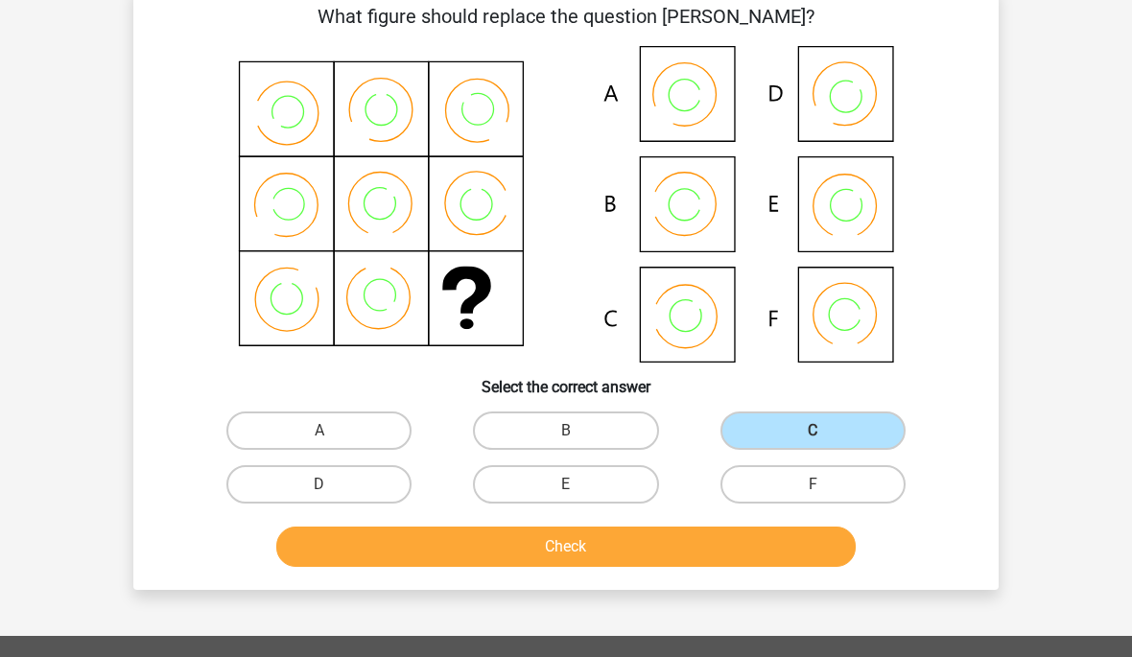
scroll to position [105, 0]
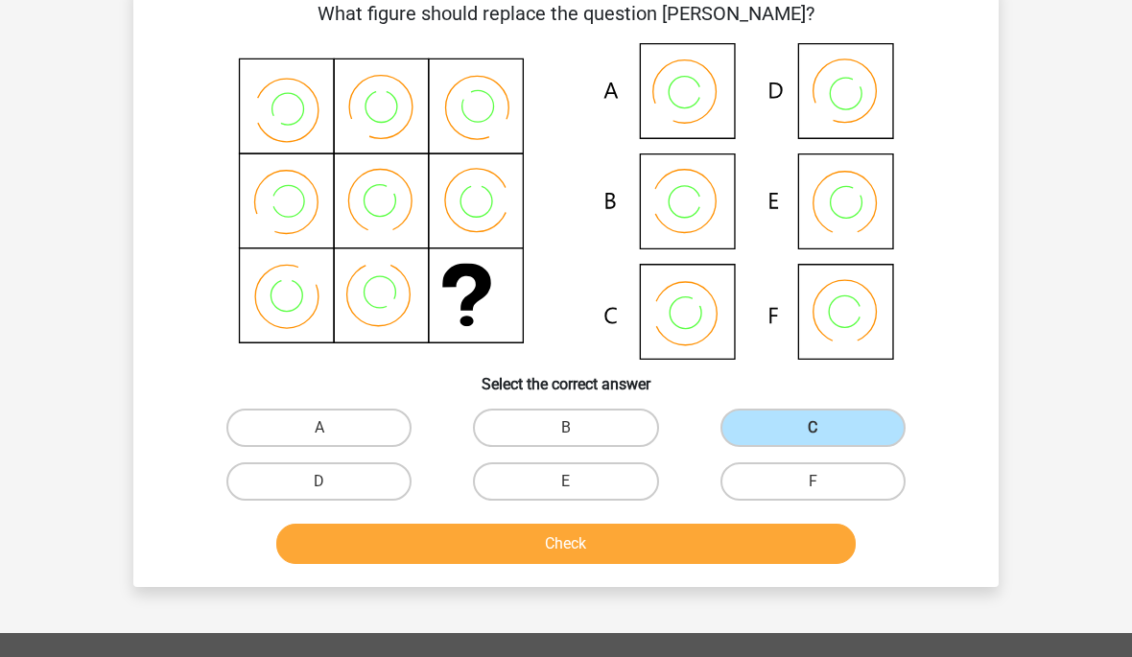
click at [754, 563] on button "Check" at bounding box center [566, 544] width 580 height 40
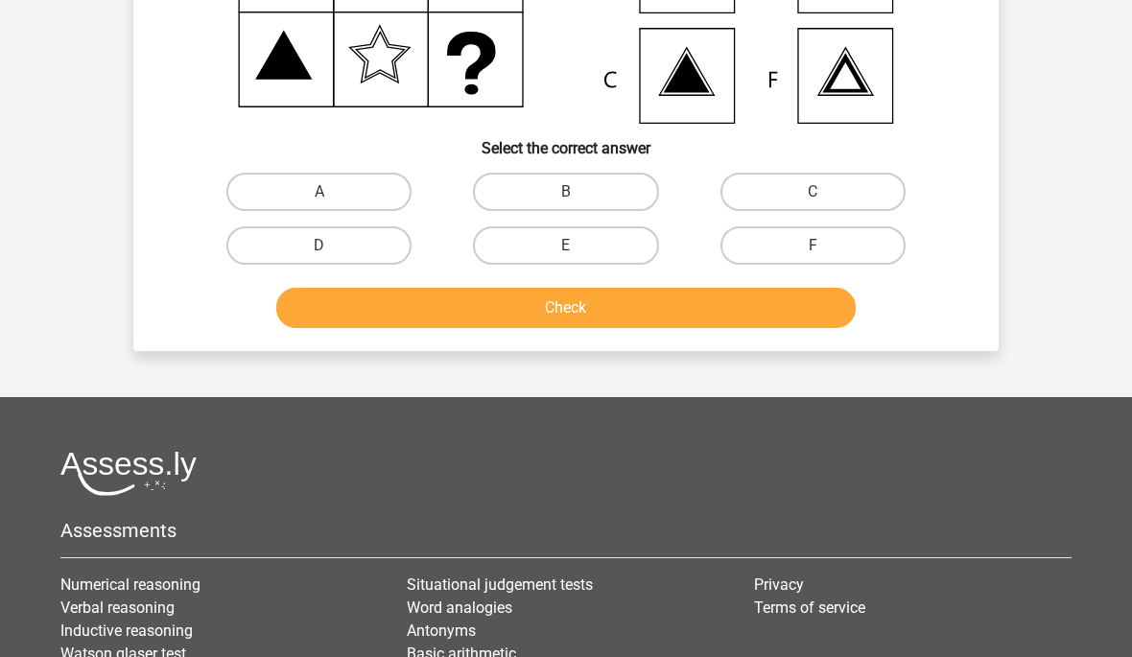
scroll to position [88, 0]
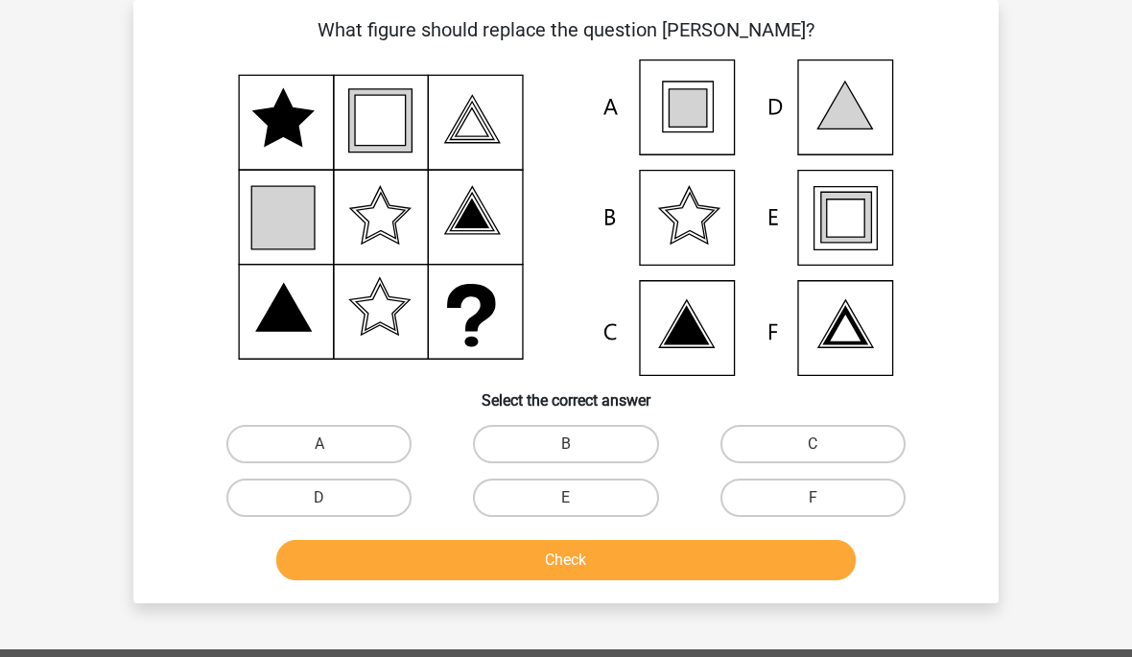
click at [304, 459] on label "A" at bounding box center [318, 444] width 185 height 38
click at [319, 457] on input "A" at bounding box center [325, 450] width 12 height 12
radio input "true"
click at [382, 572] on button "Check" at bounding box center [566, 560] width 580 height 40
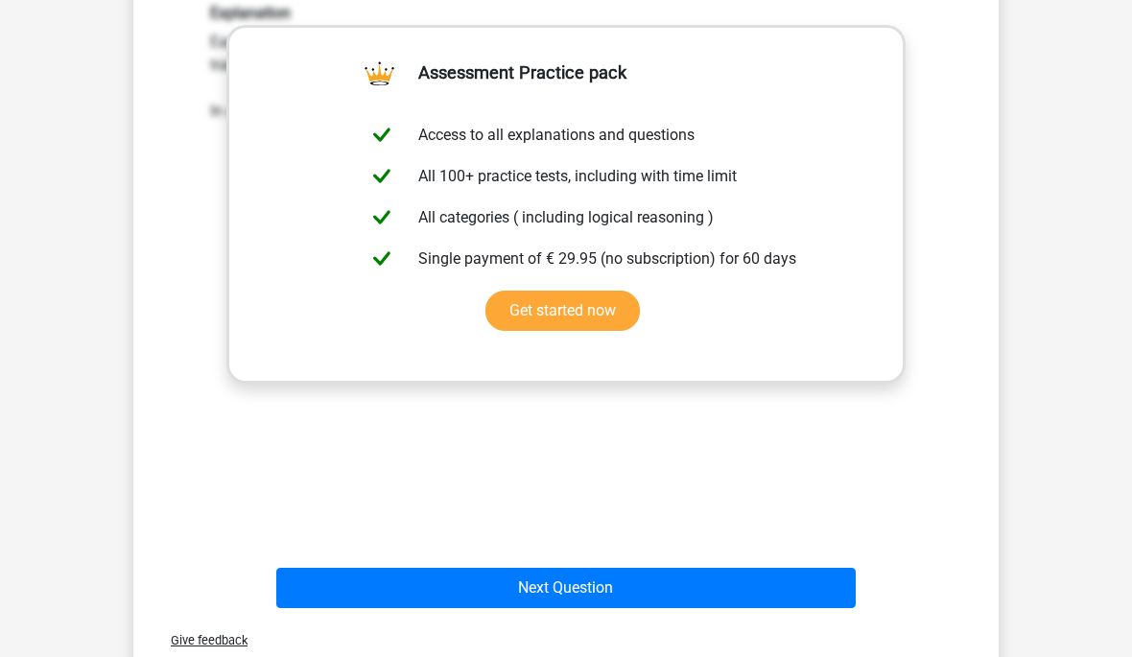
scroll to position [720, 0]
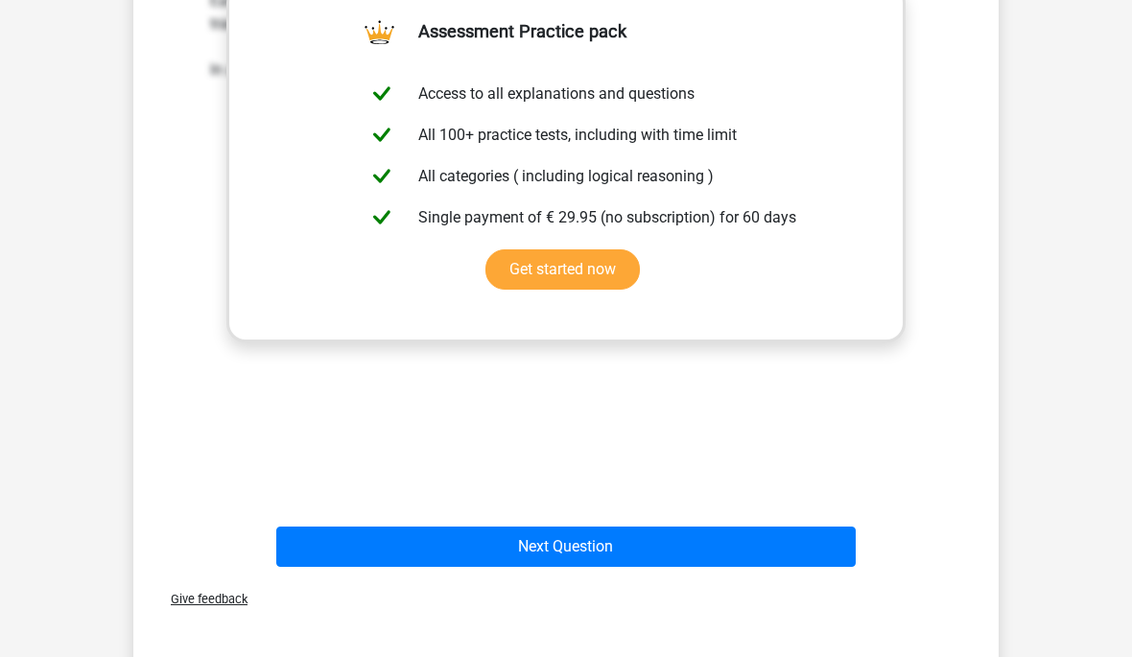
click at [354, 544] on button "Next Question" at bounding box center [566, 547] width 580 height 40
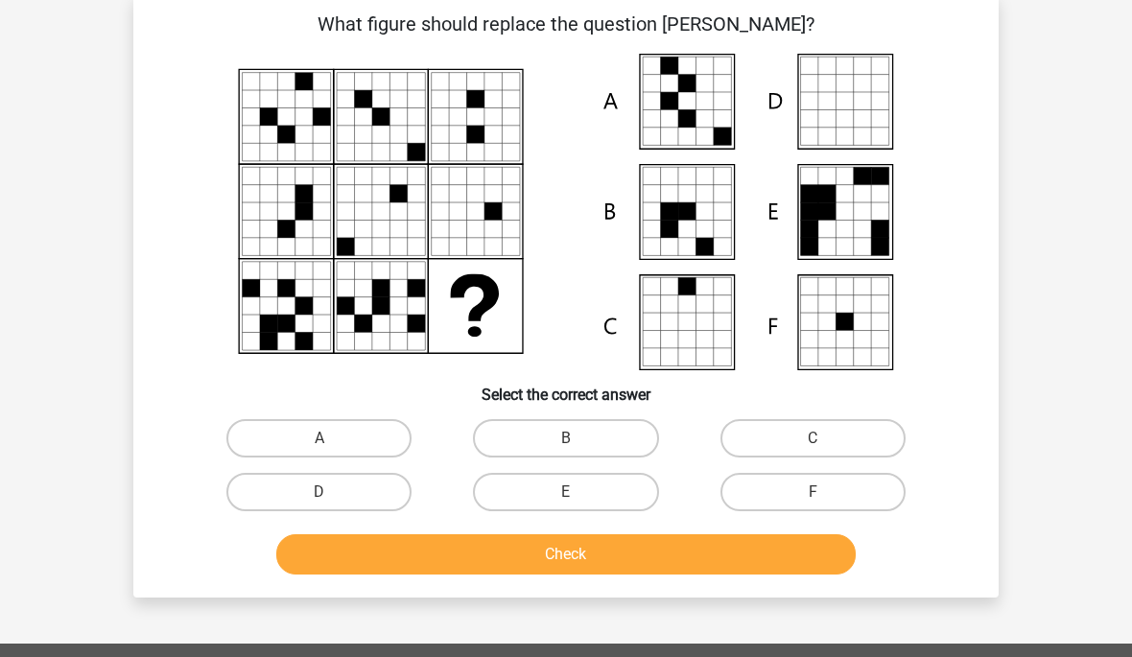
scroll to position [98, 0]
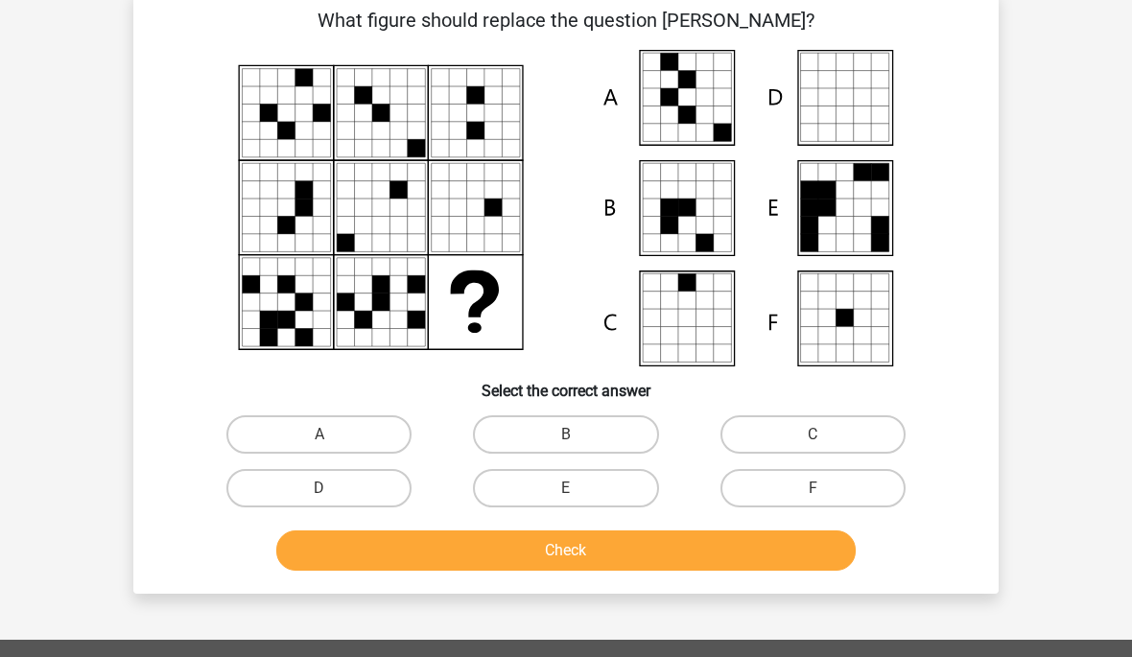
click at [370, 437] on label "A" at bounding box center [318, 434] width 185 height 38
click at [332, 437] on input "A" at bounding box center [325, 441] width 12 height 12
radio input "true"
click at [593, 549] on button "Check" at bounding box center [566, 551] width 580 height 40
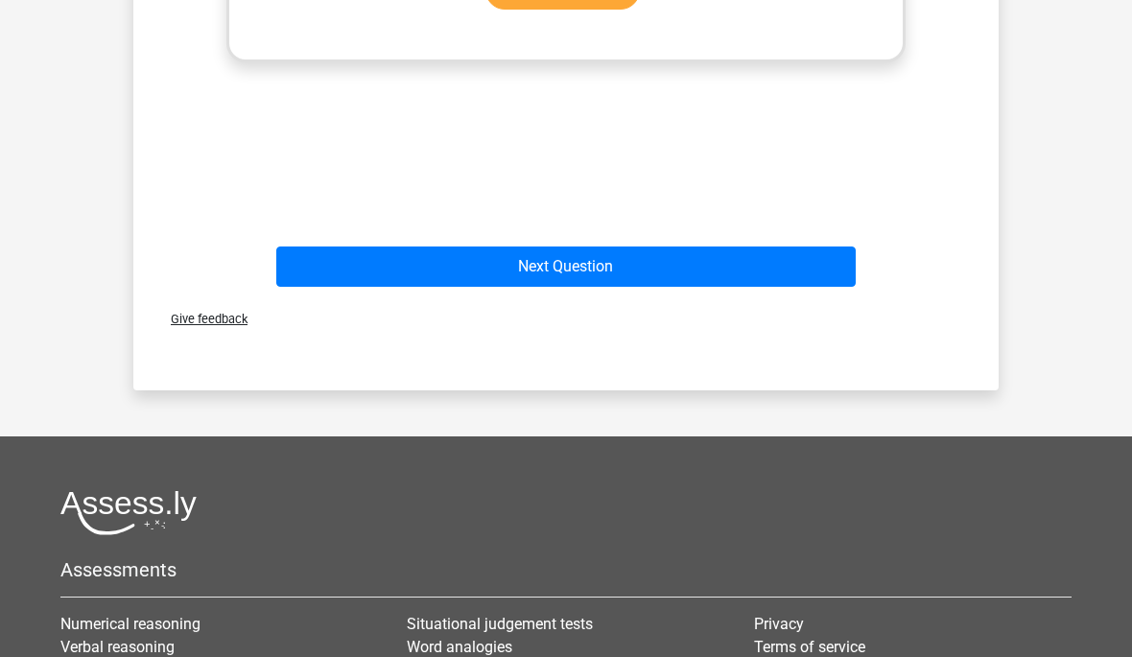
click at [732, 287] on button "Next Question" at bounding box center [566, 267] width 580 height 40
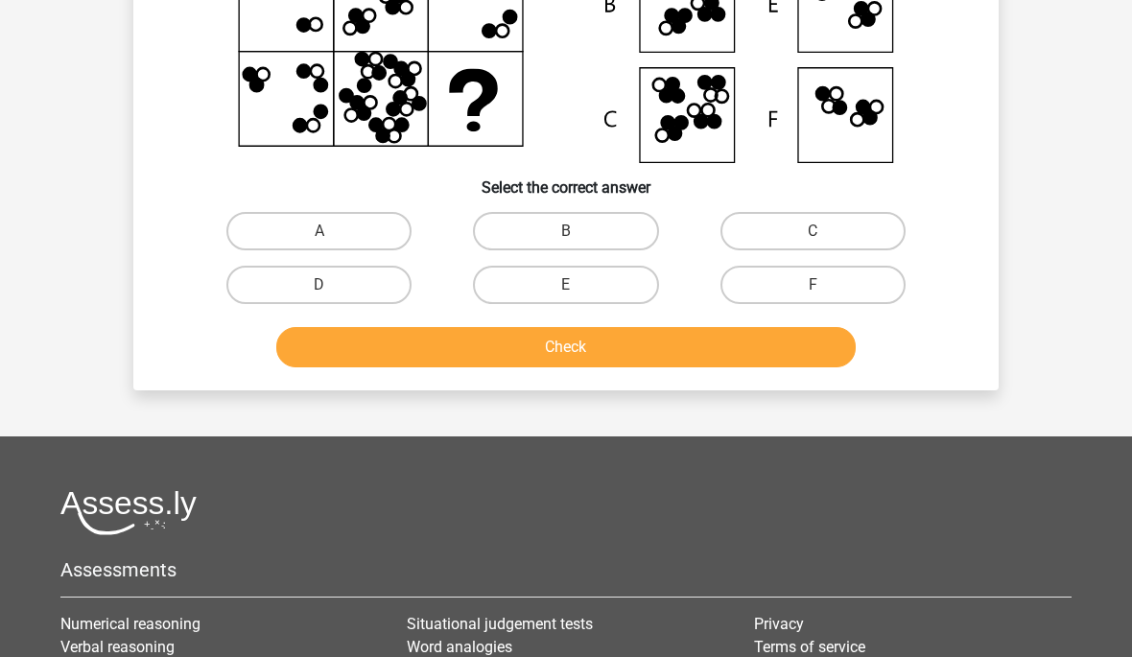
scroll to position [88, 0]
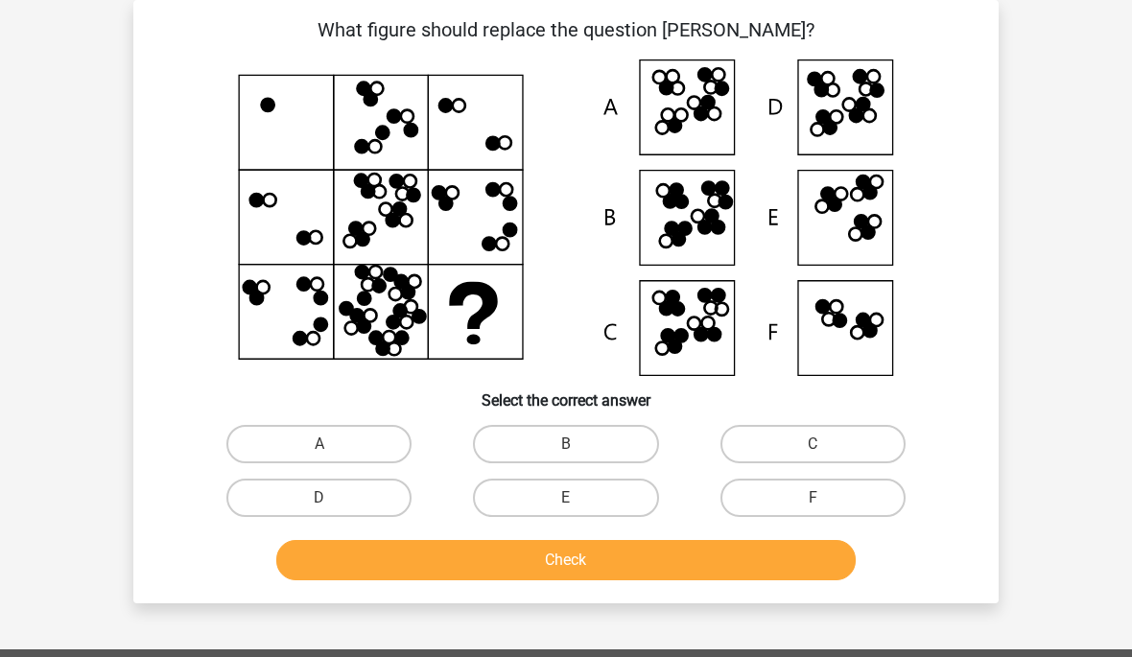
click at [620, 441] on label "B" at bounding box center [565, 444] width 185 height 38
click at [579, 444] on input "B" at bounding box center [572, 450] width 12 height 12
radio input "true"
click at [754, 559] on button "Check" at bounding box center [566, 560] width 580 height 40
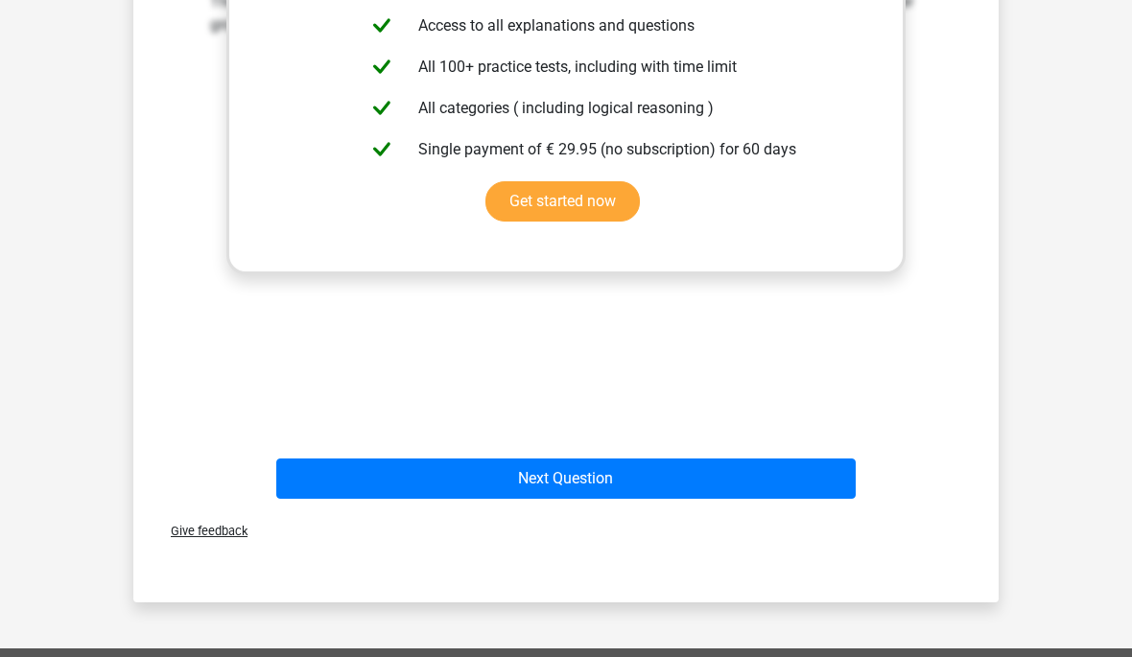
click at [774, 490] on button "Next Question" at bounding box center [566, 479] width 580 height 40
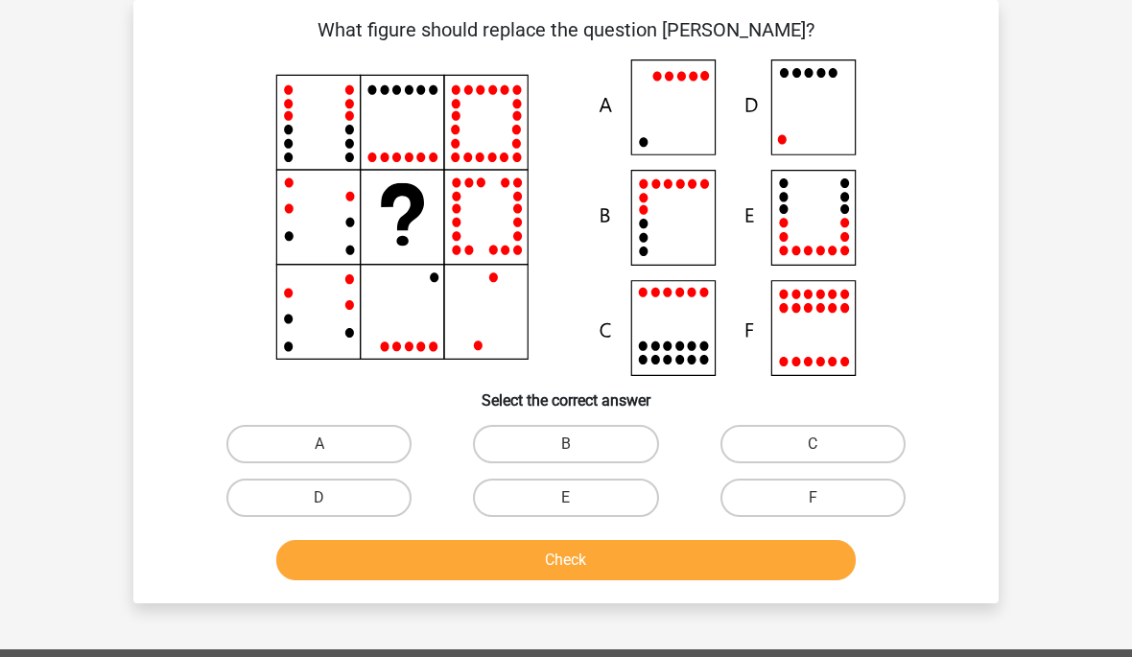
click at [810, 501] on label "F" at bounding box center [813, 498] width 185 height 38
click at [813, 501] on input "F" at bounding box center [819, 504] width 12 height 12
radio input "true"
click at [783, 562] on button "Check" at bounding box center [566, 560] width 580 height 40
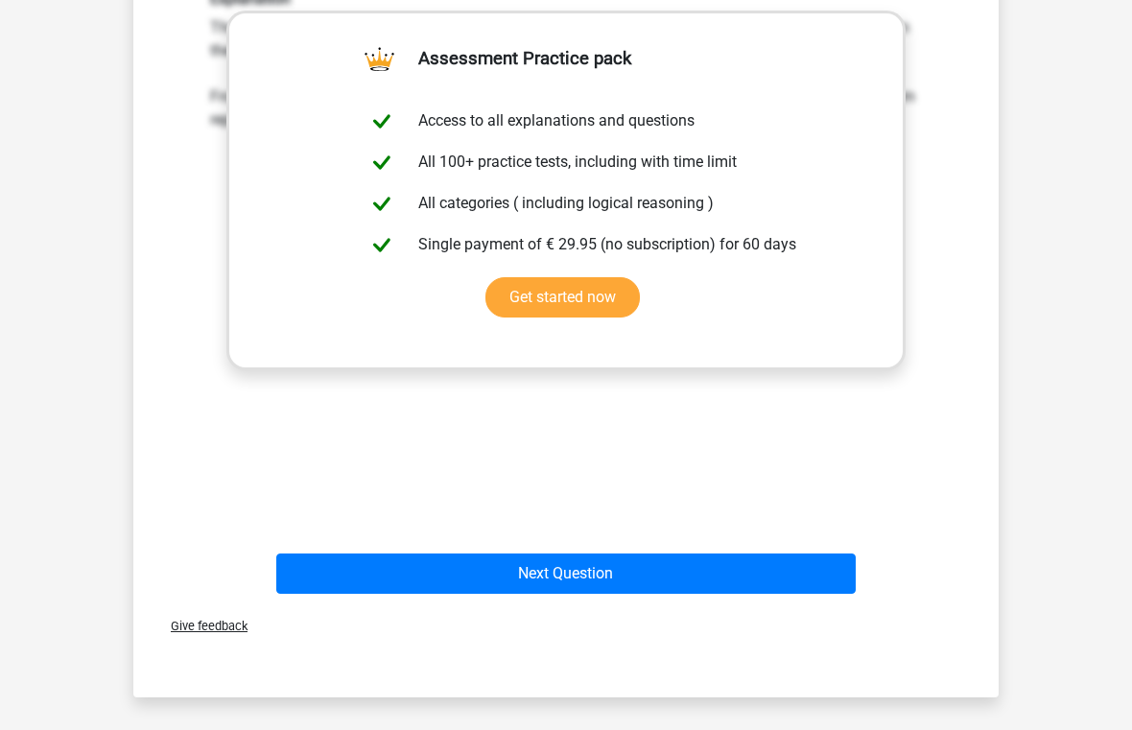
click at [764, 587] on button "Next Question" at bounding box center [566, 574] width 580 height 40
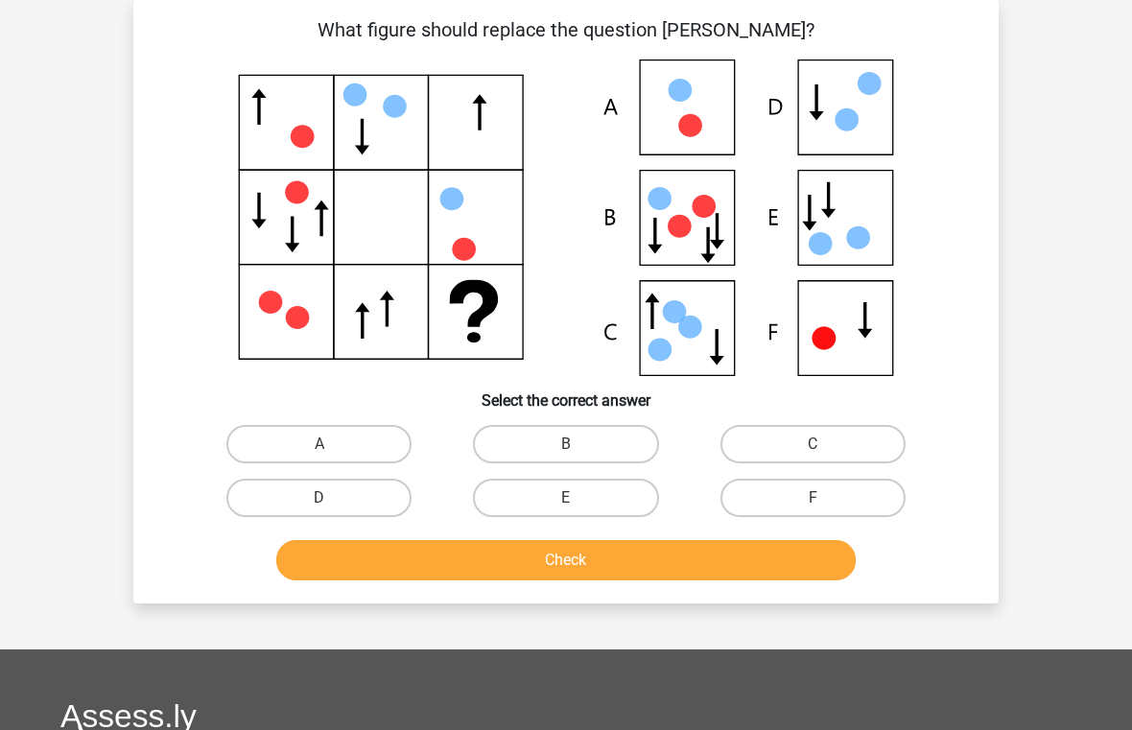
click at [826, 497] on label "F" at bounding box center [813, 498] width 185 height 38
click at [825, 498] on input "F" at bounding box center [819, 504] width 12 height 12
radio input "true"
click at [754, 567] on button "Check" at bounding box center [566, 560] width 580 height 40
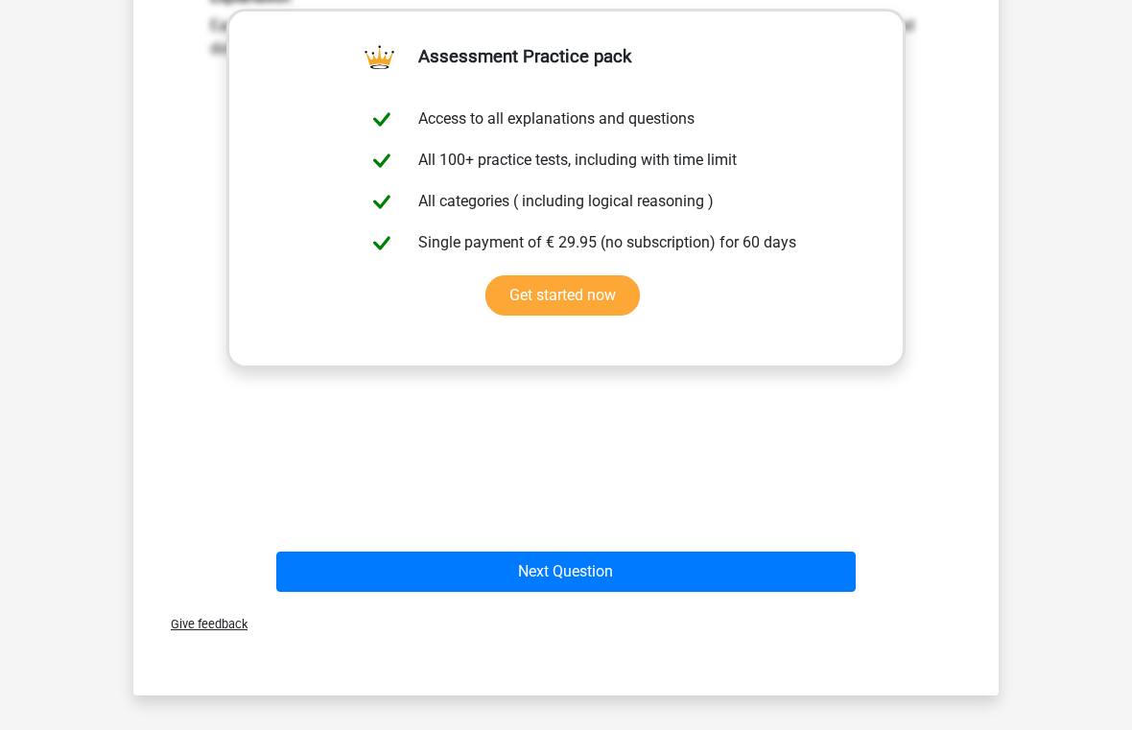
click at [762, 573] on button "Next Question" at bounding box center [566, 572] width 580 height 40
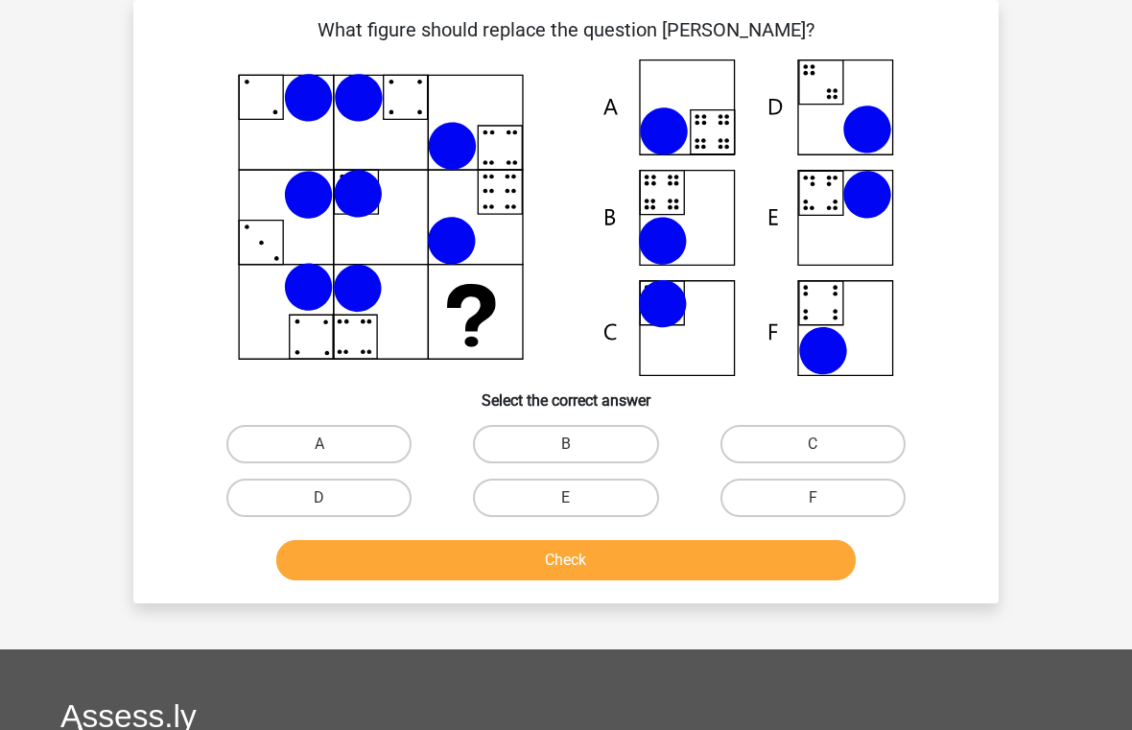
click at [828, 494] on label "F" at bounding box center [813, 498] width 185 height 38
click at [825, 498] on input "F" at bounding box center [819, 504] width 12 height 12
radio input "true"
click at [784, 558] on button "Check" at bounding box center [566, 560] width 580 height 40
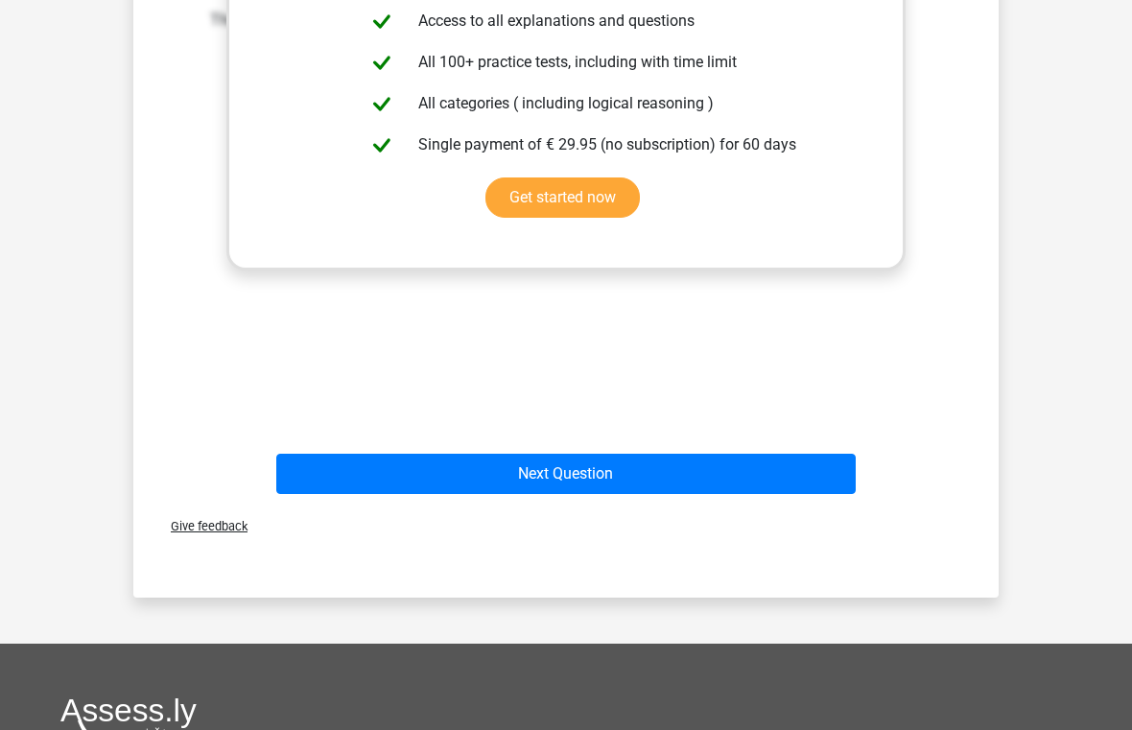
click at [782, 477] on button "Next Question" at bounding box center [566, 474] width 580 height 40
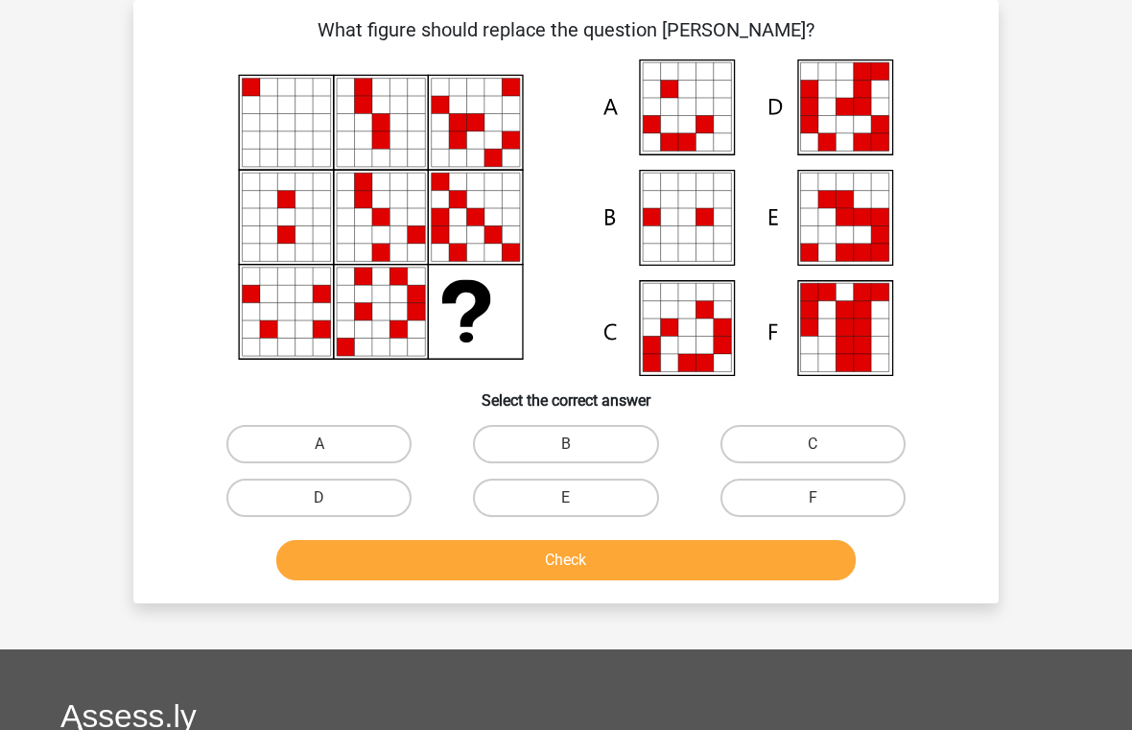
click at [830, 489] on label "F" at bounding box center [813, 498] width 185 height 38
click at [825, 498] on input "F" at bounding box center [819, 504] width 12 height 12
radio input "true"
click at [778, 542] on button "Check" at bounding box center [566, 560] width 580 height 40
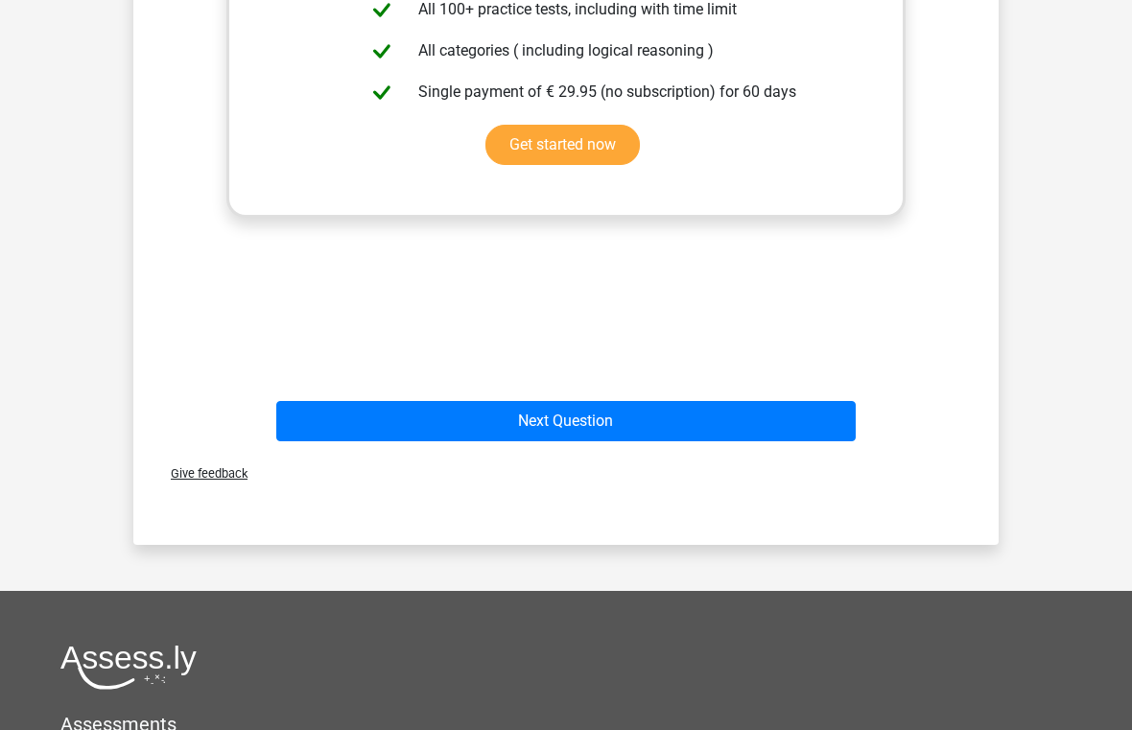
click at [769, 439] on button "Next Question" at bounding box center [566, 421] width 580 height 40
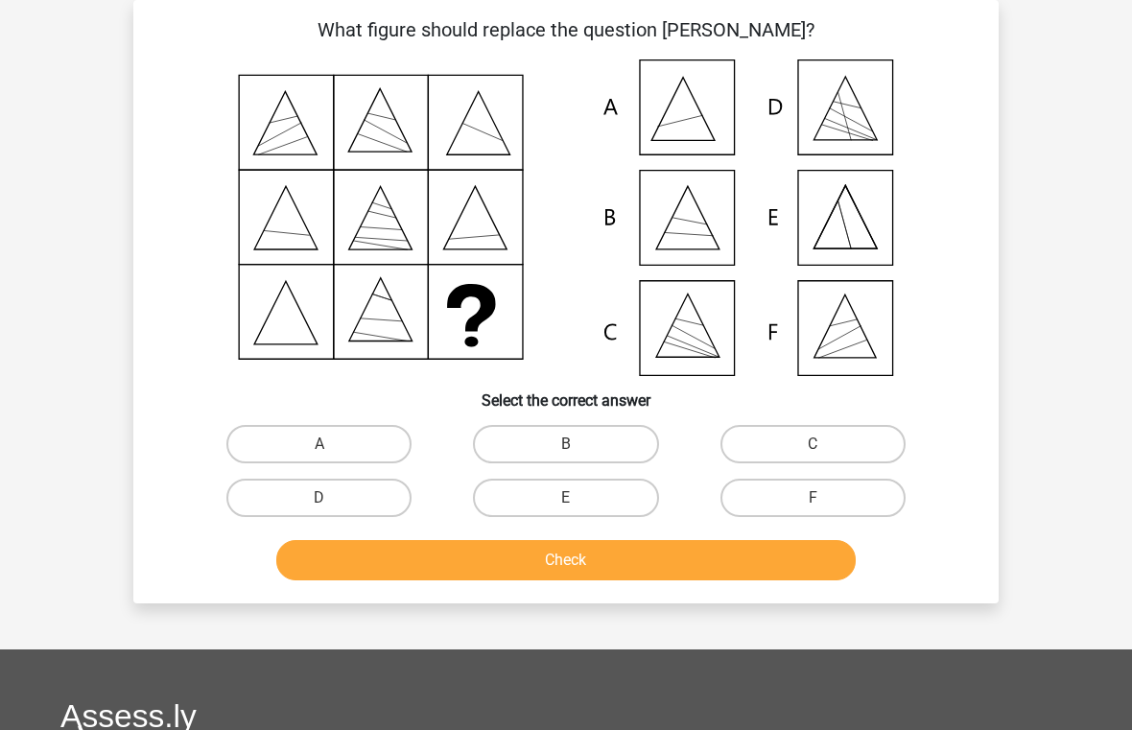
click at [807, 487] on label "F" at bounding box center [813, 498] width 185 height 38
click at [813, 498] on input "F" at bounding box center [819, 504] width 12 height 12
radio input "true"
click at [783, 548] on button "Check" at bounding box center [566, 560] width 580 height 40
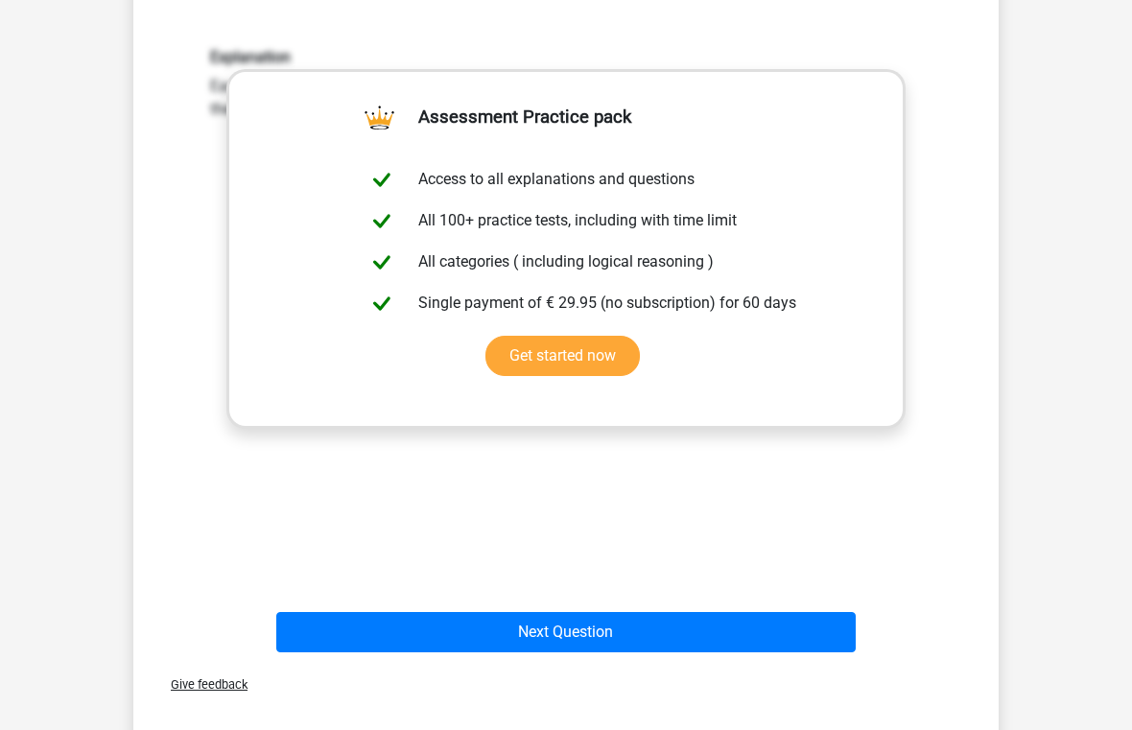
scroll to position [648, 0]
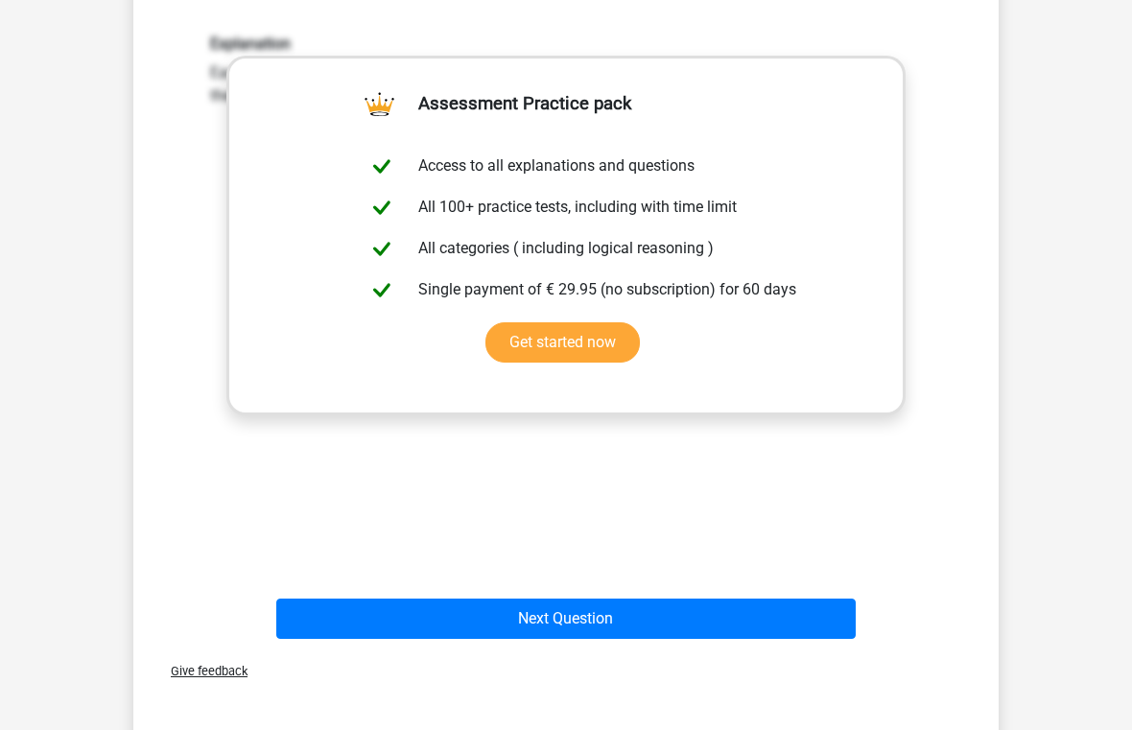
click at [786, 637] on button "Next Question" at bounding box center [566, 619] width 580 height 40
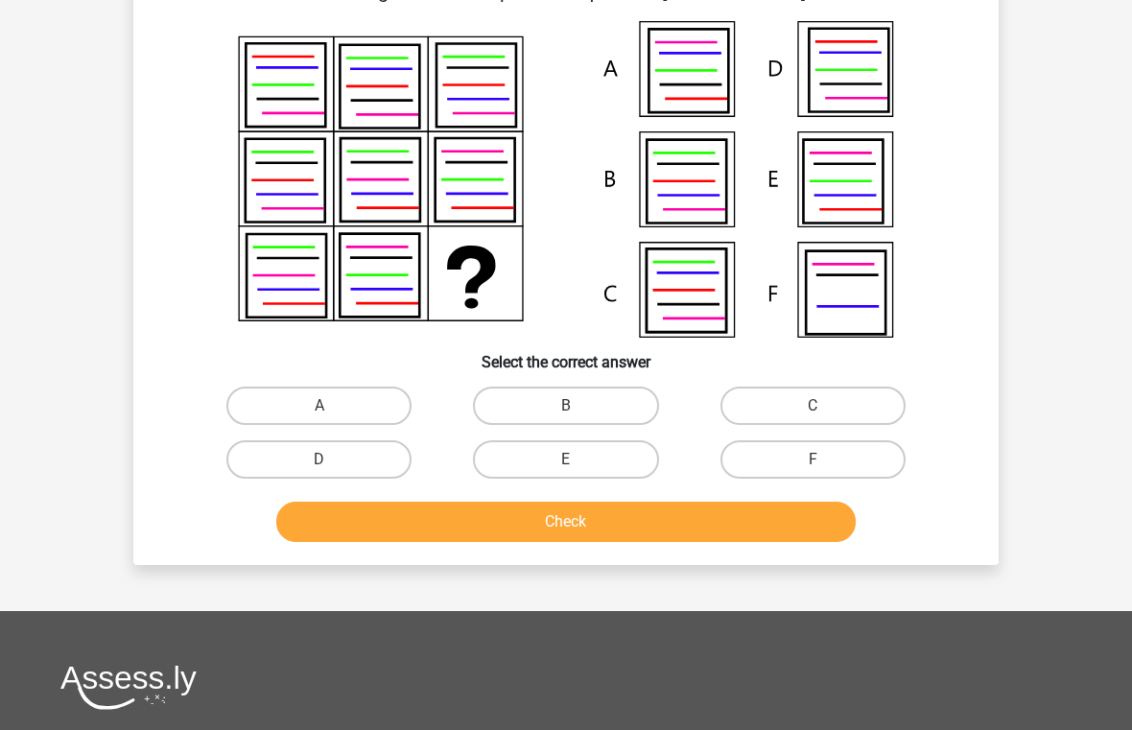
scroll to position [88, 0]
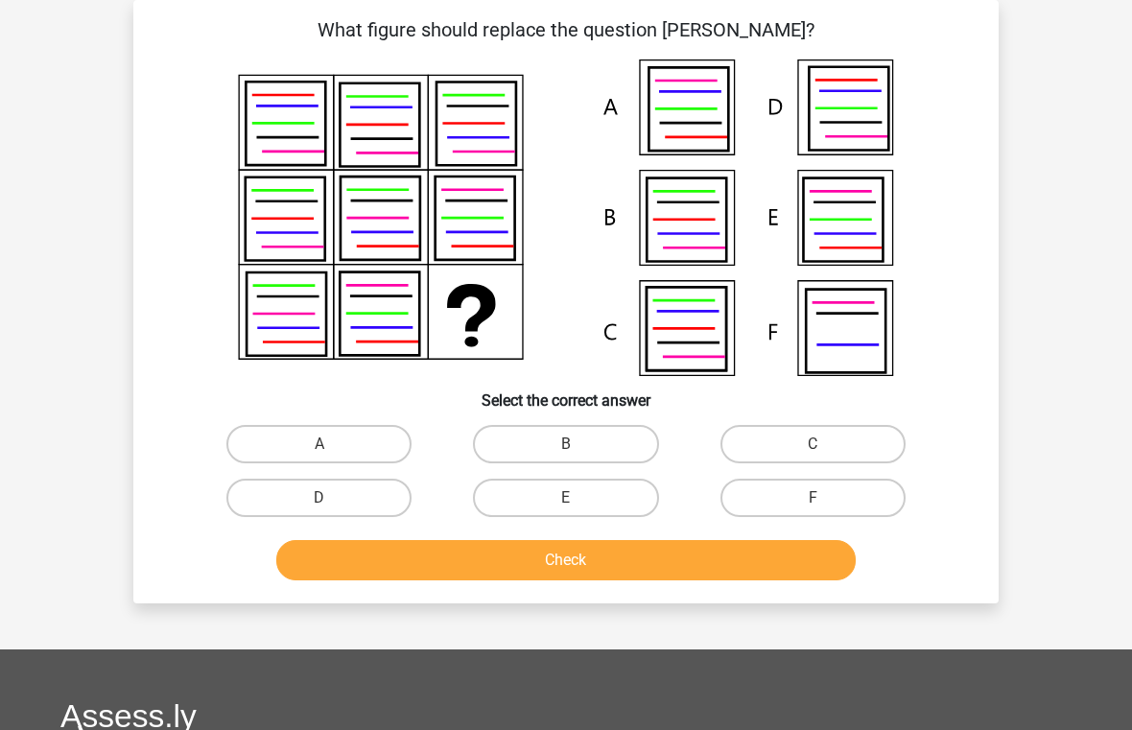
click at [858, 499] on label "F" at bounding box center [813, 498] width 185 height 38
click at [825, 499] on input "F" at bounding box center [819, 504] width 12 height 12
radio input "true"
click at [802, 549] on button "Check" at bounding box center [566, 560] width 580 height 40
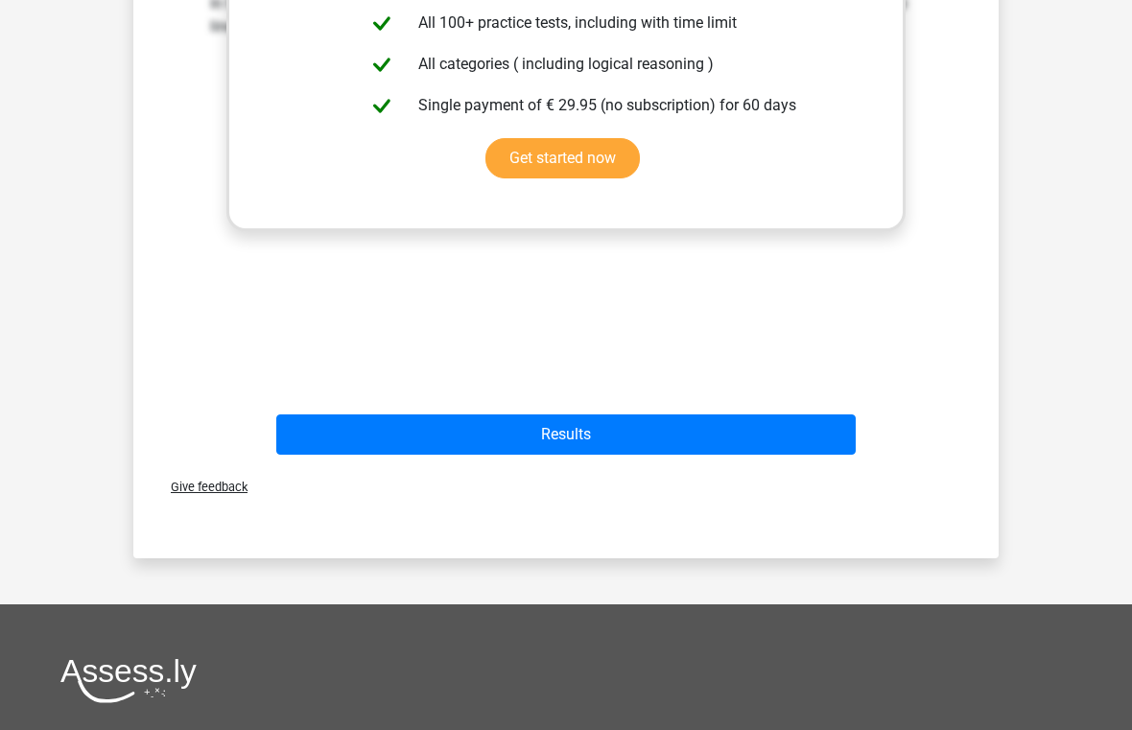
scroll to position [831, 0]
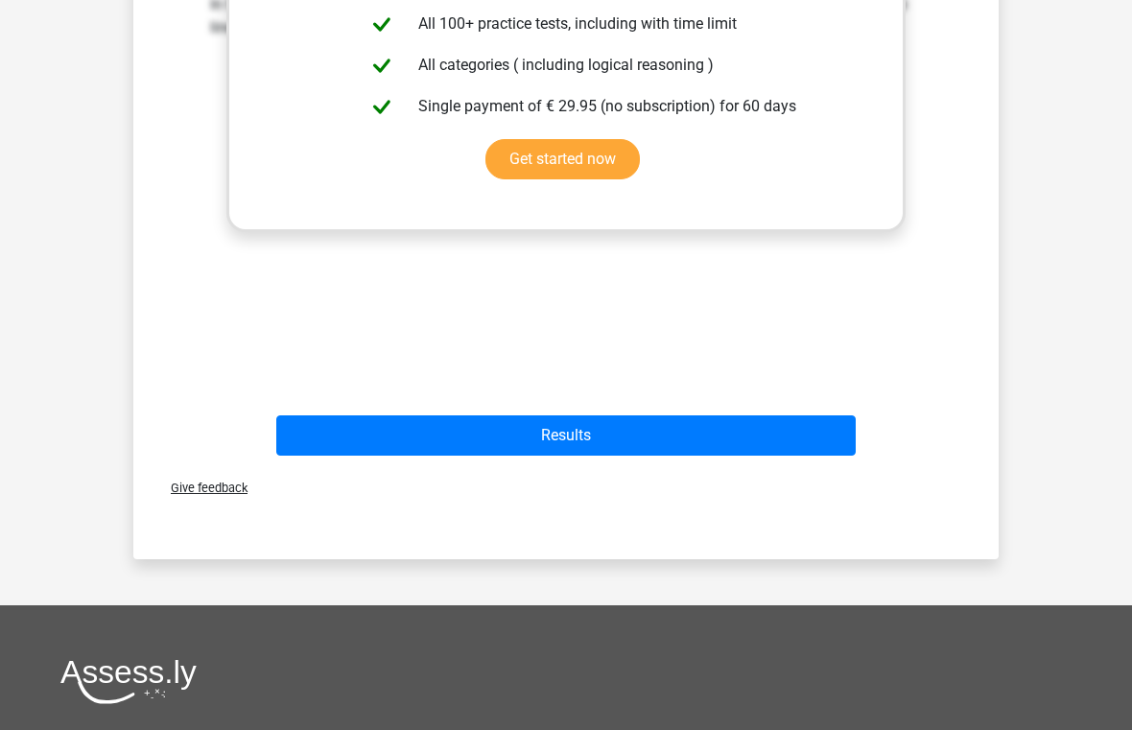
click at [796, 443] on button "Results" at bounding box center [566, 435] width 580 height 40
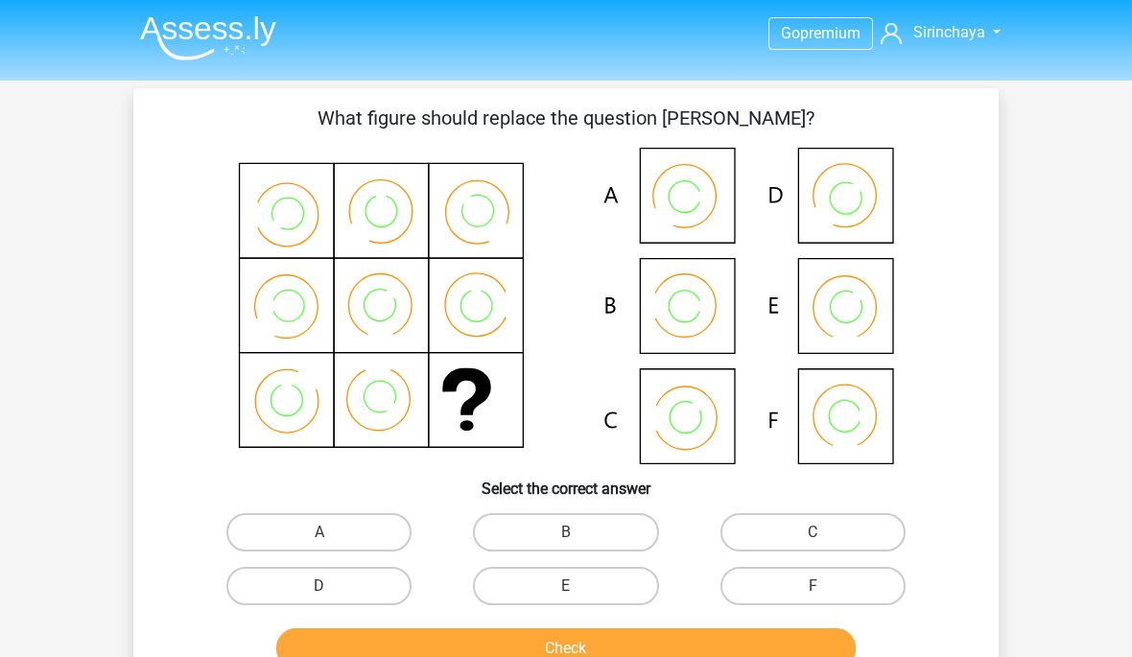
scroll to position [438, 0]
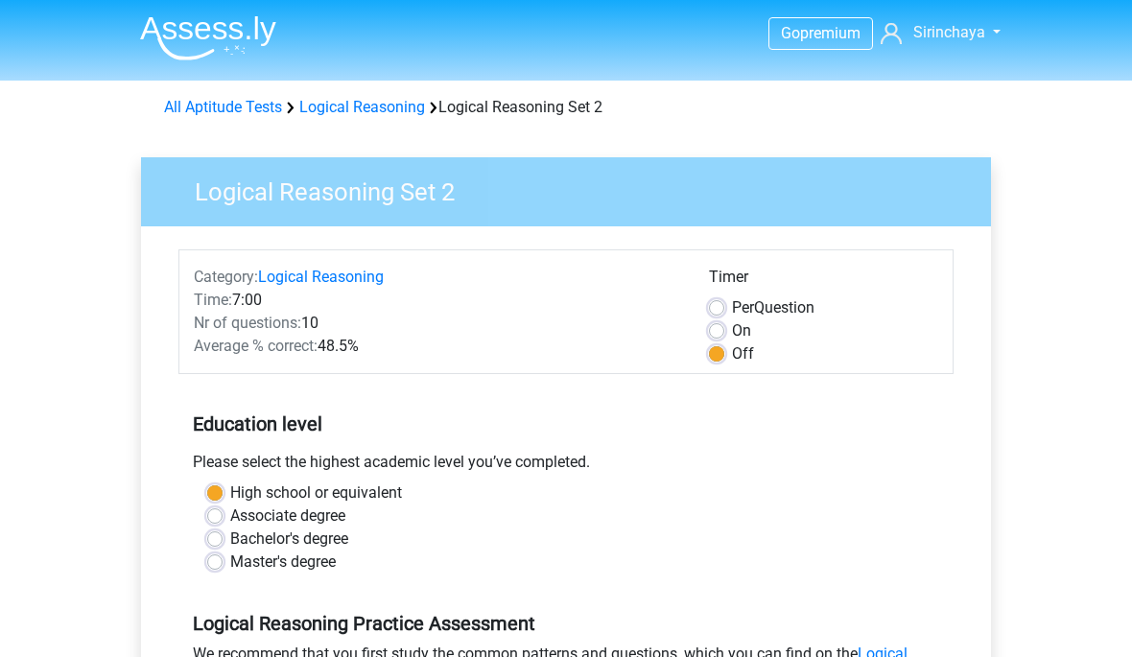
scroll to position [570, 0]
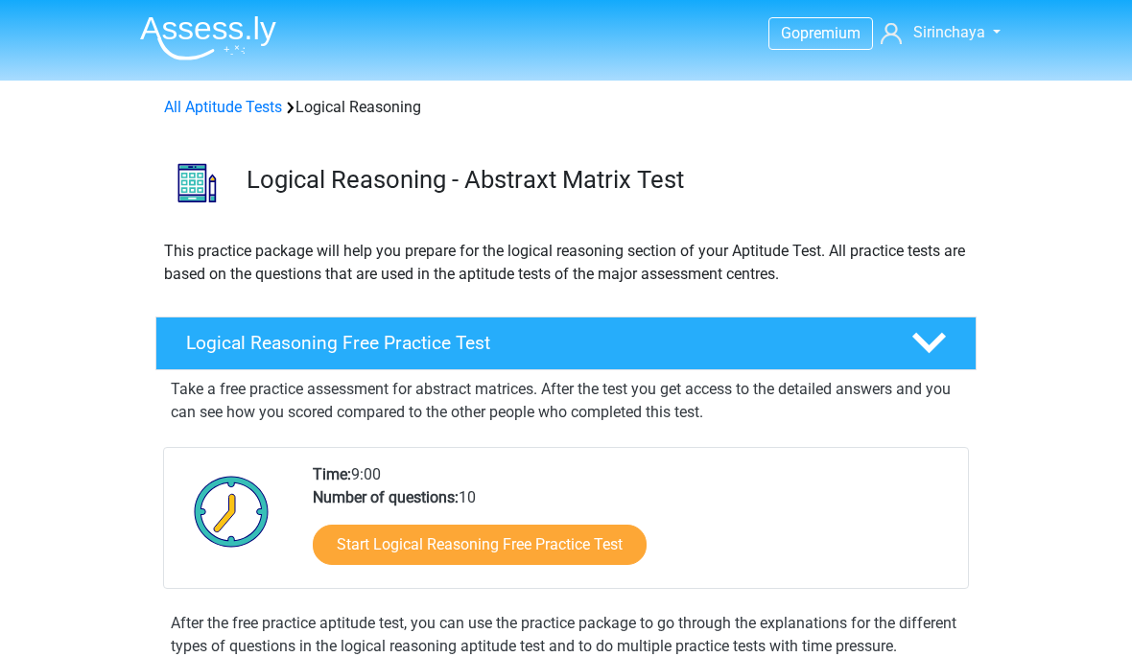
scroll to position [1306, 0]
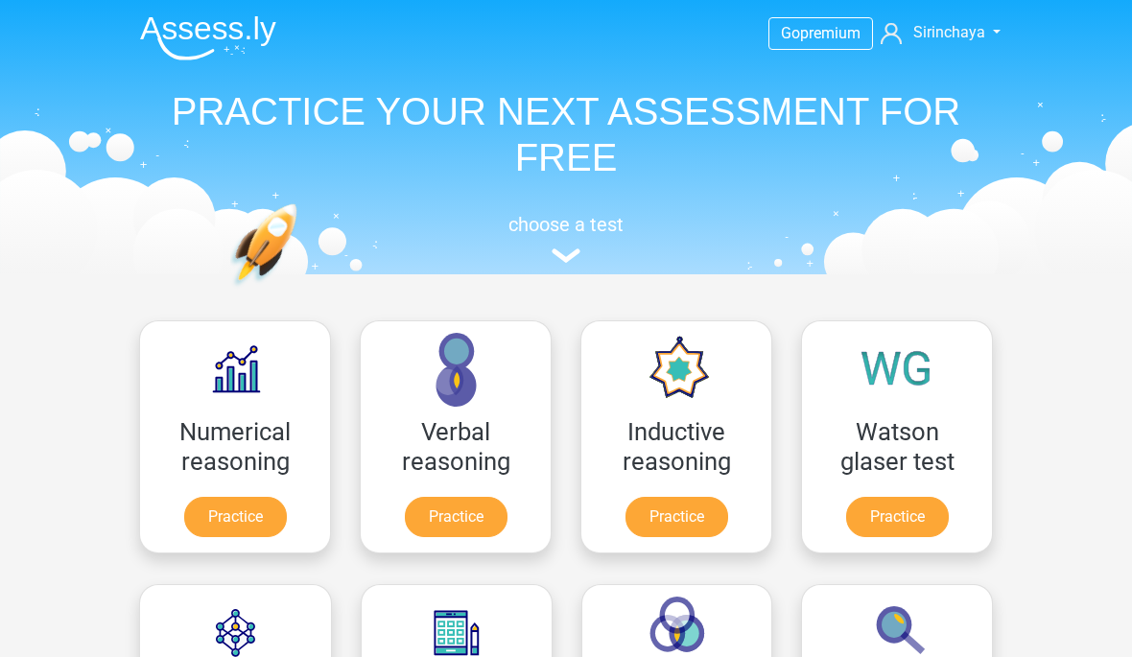
scroll to position [381, 0]
